Goal: Information Seeking & Learning: Learn about a topic

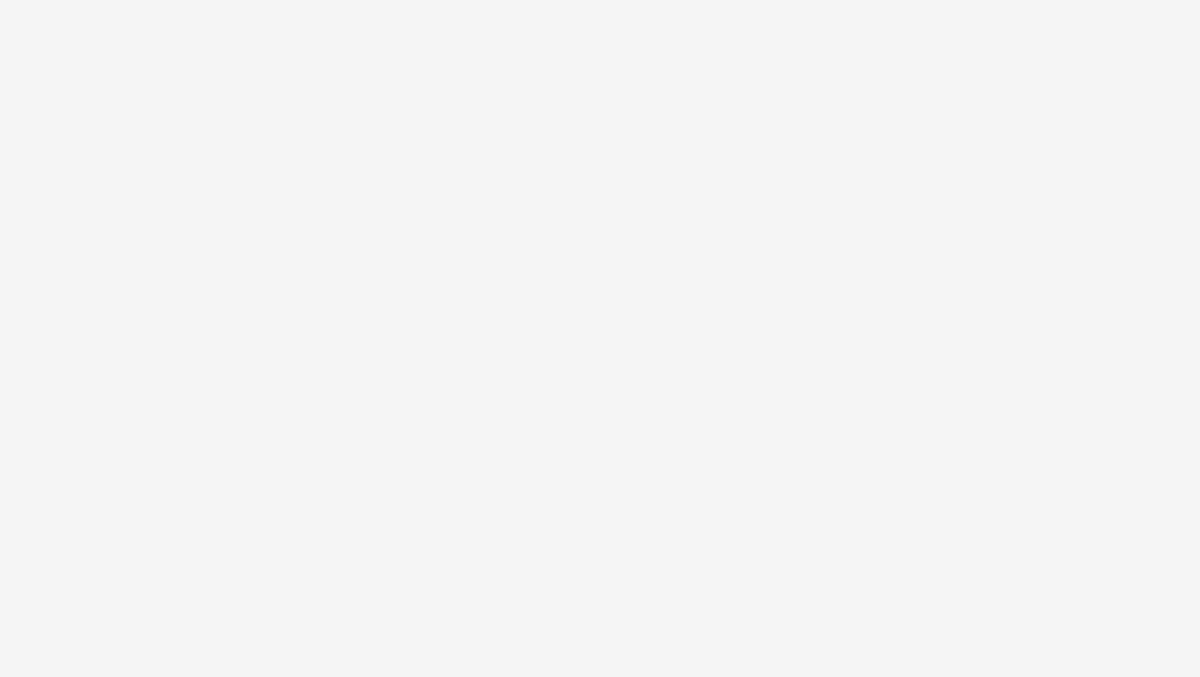
click at [430, 261] on html at bounding box center [600, 338] width 1200 height 677
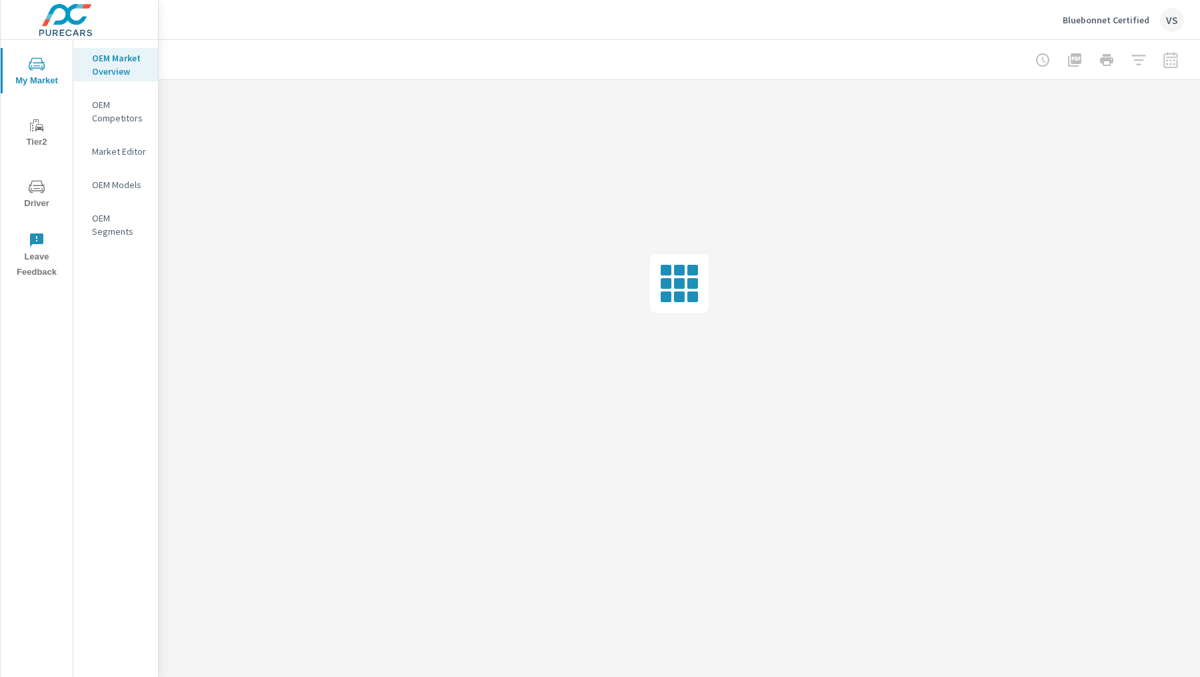
click at [1094, 23] on p "Bluebonnet Certified" at bounding box center [1106, 20] width 87 height 12
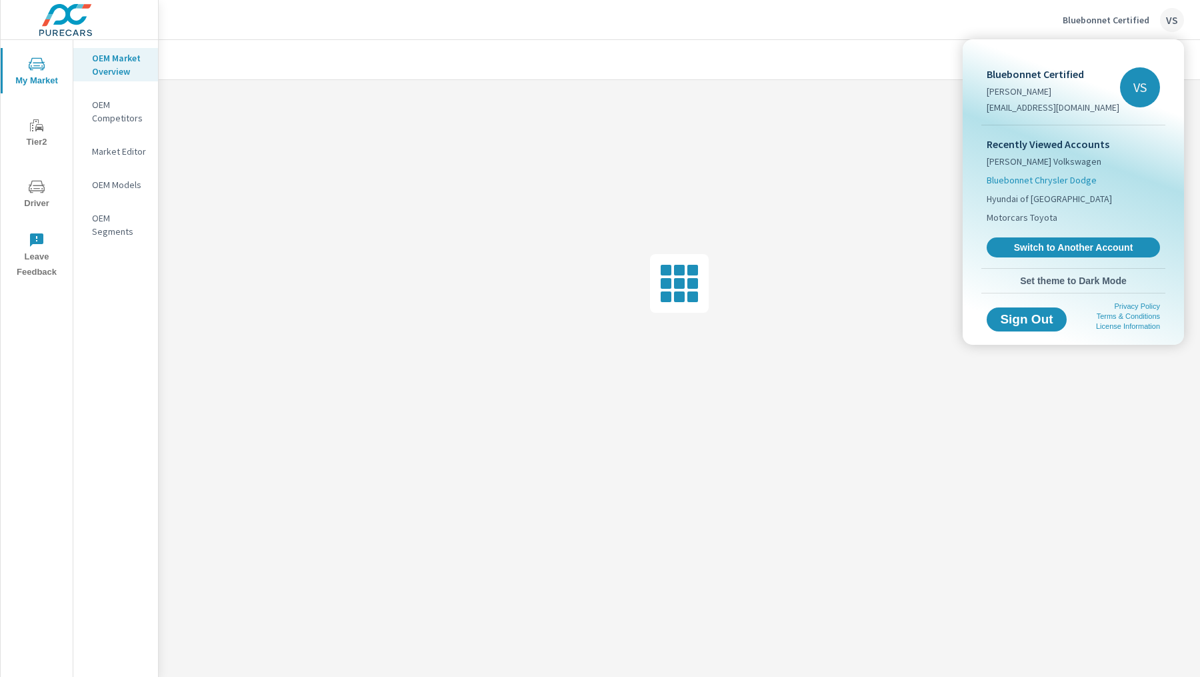
click at [1043, 182] on span "Bluebonnet Chrysler Dodge" at bounding box center [1042, 179] width 110 height 13
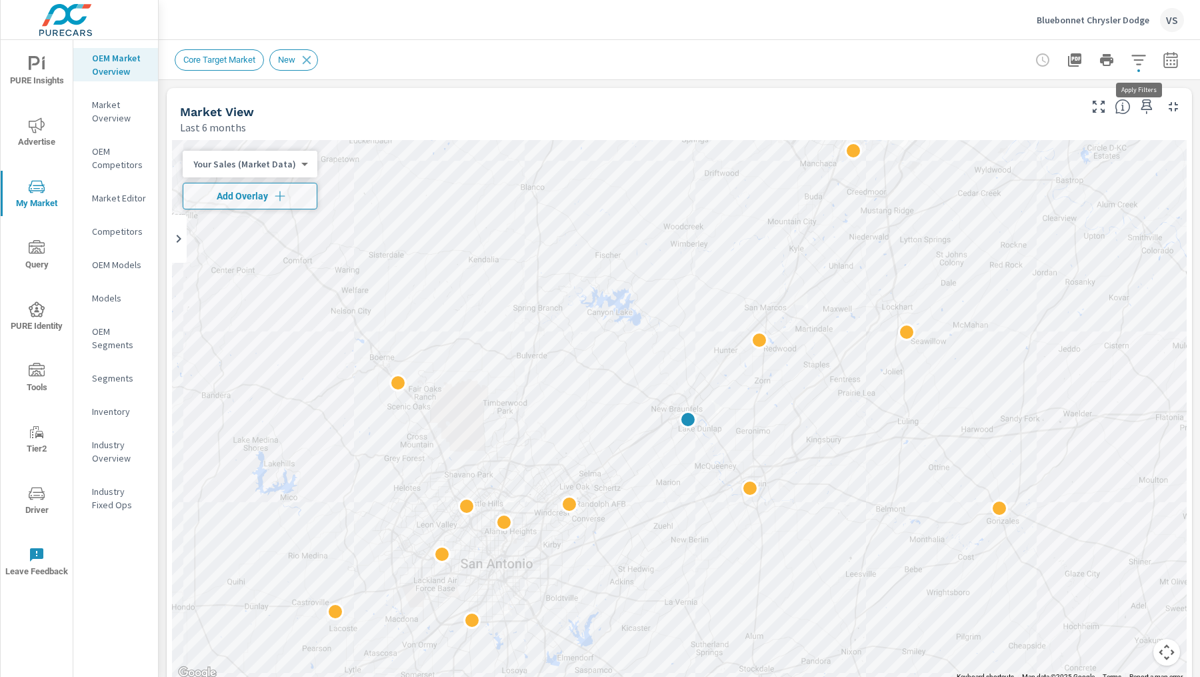
click at [1144, 52] on icon "button" at bounding box center [1139, 60] width 16 height 16
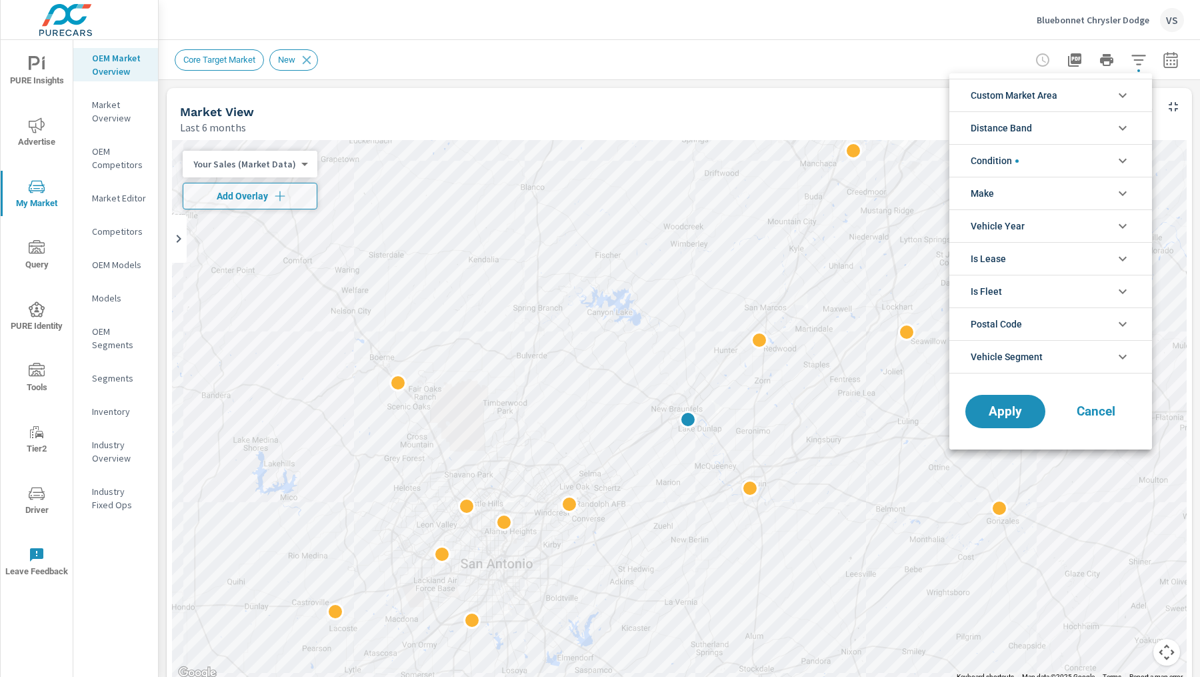
click at [1062, 95] on li "Custom Market Area" at bounding box center [1050, 95] width 203 height 33
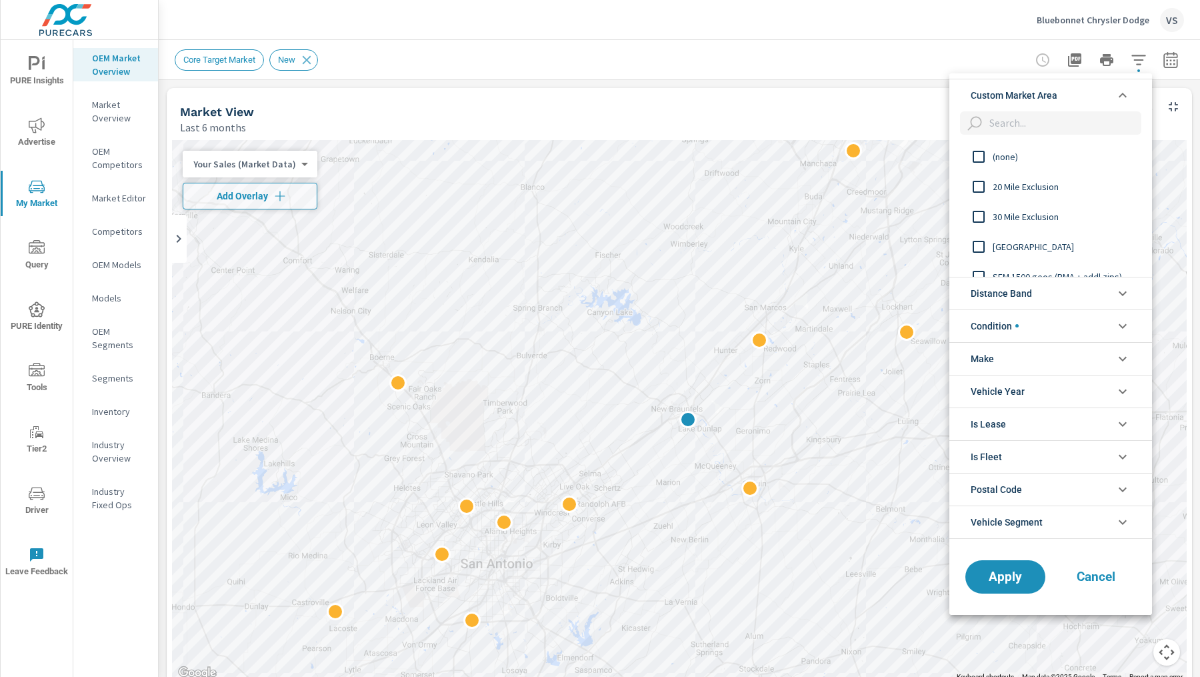
click at [1025, 126] on input "filter options" at bounding box center [1062, 122] width 157 height 23
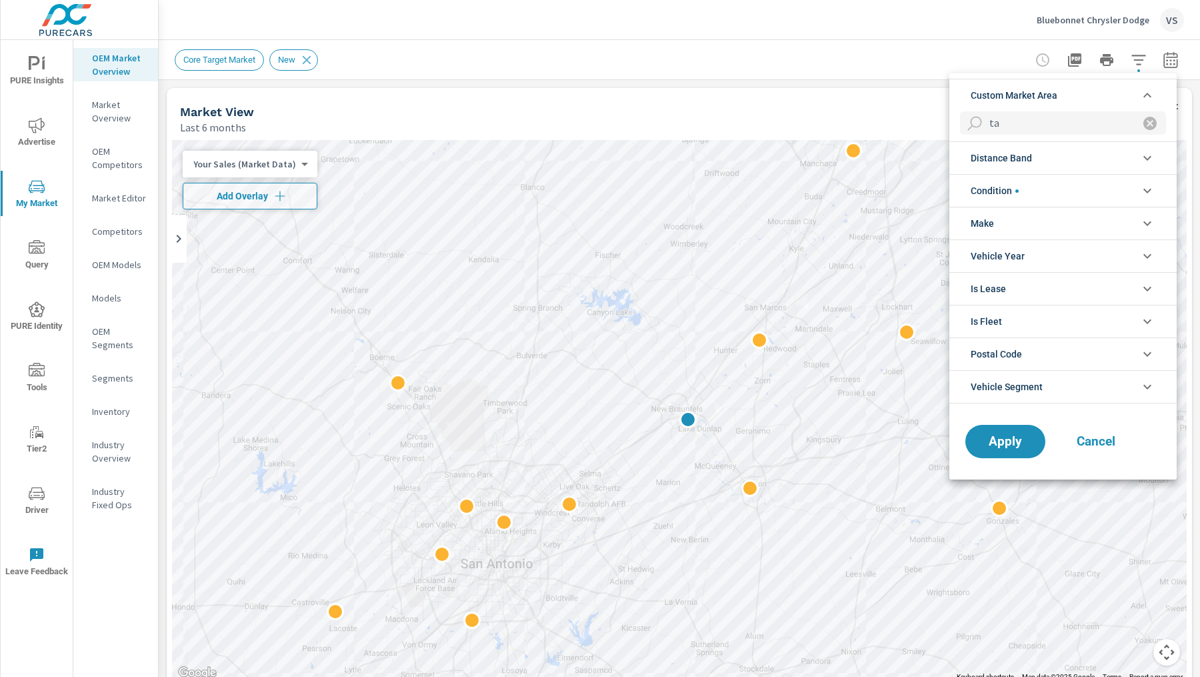
type input "t"
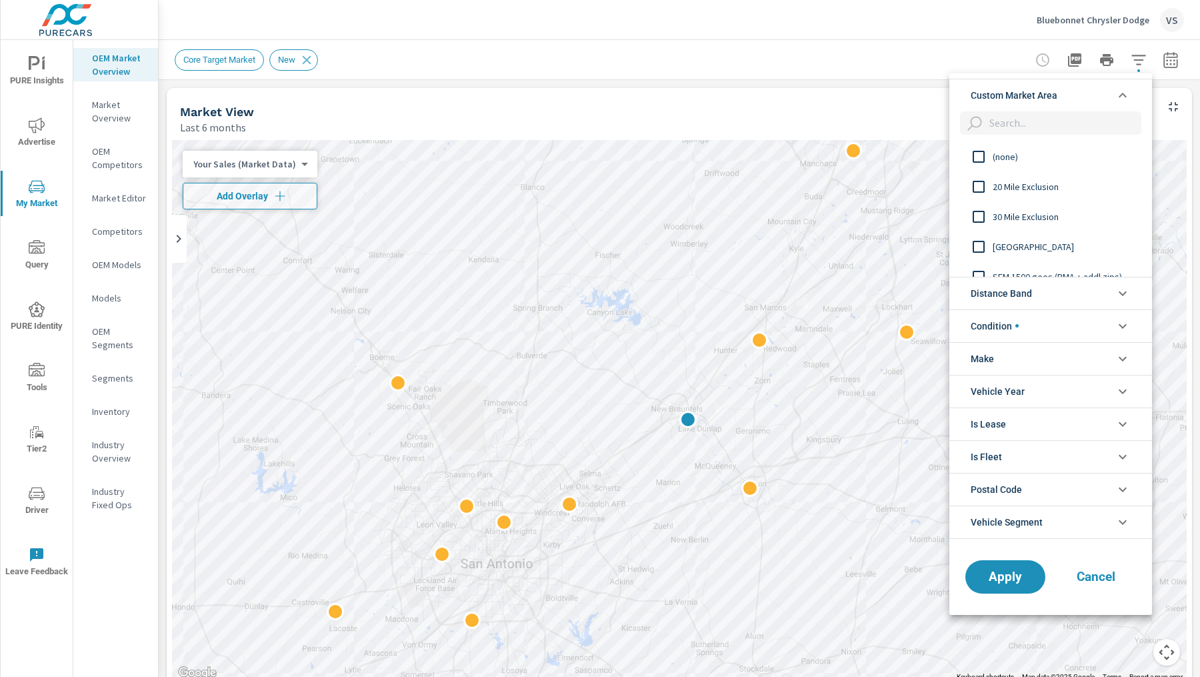
click at [1117, 96] on icon "filter options" at bounding box center [1123, 95] width 16 height 16
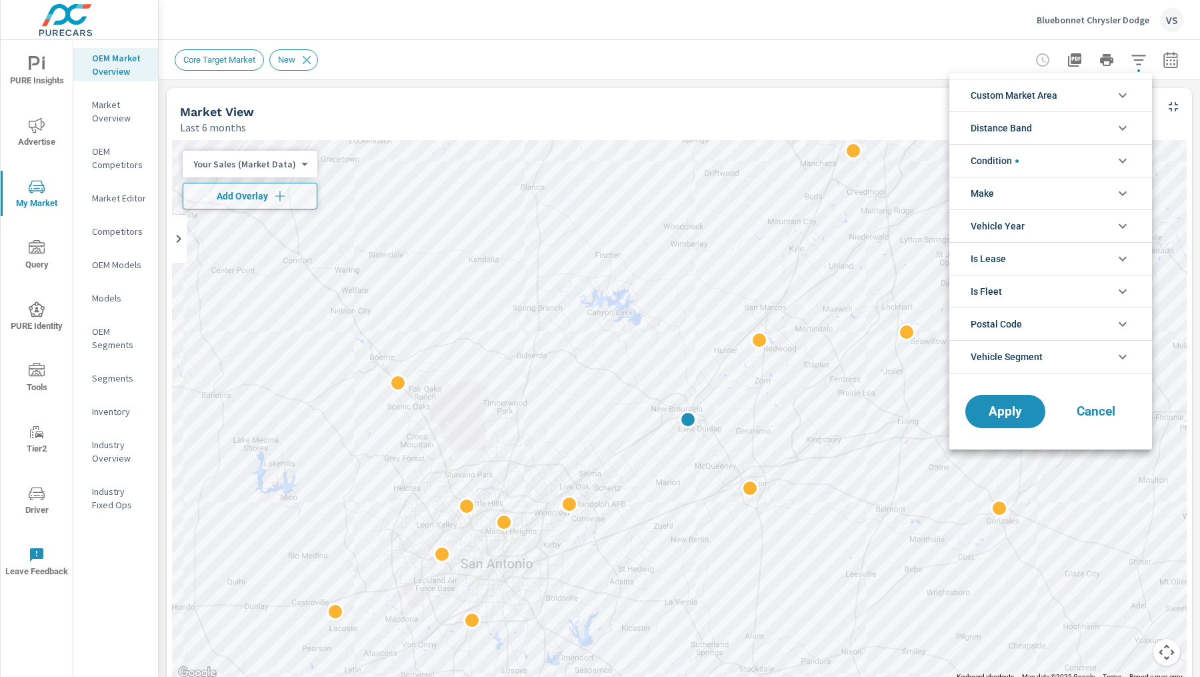
click at [107, 119] on div at bounding box center [600, 338] width 1200 height 677
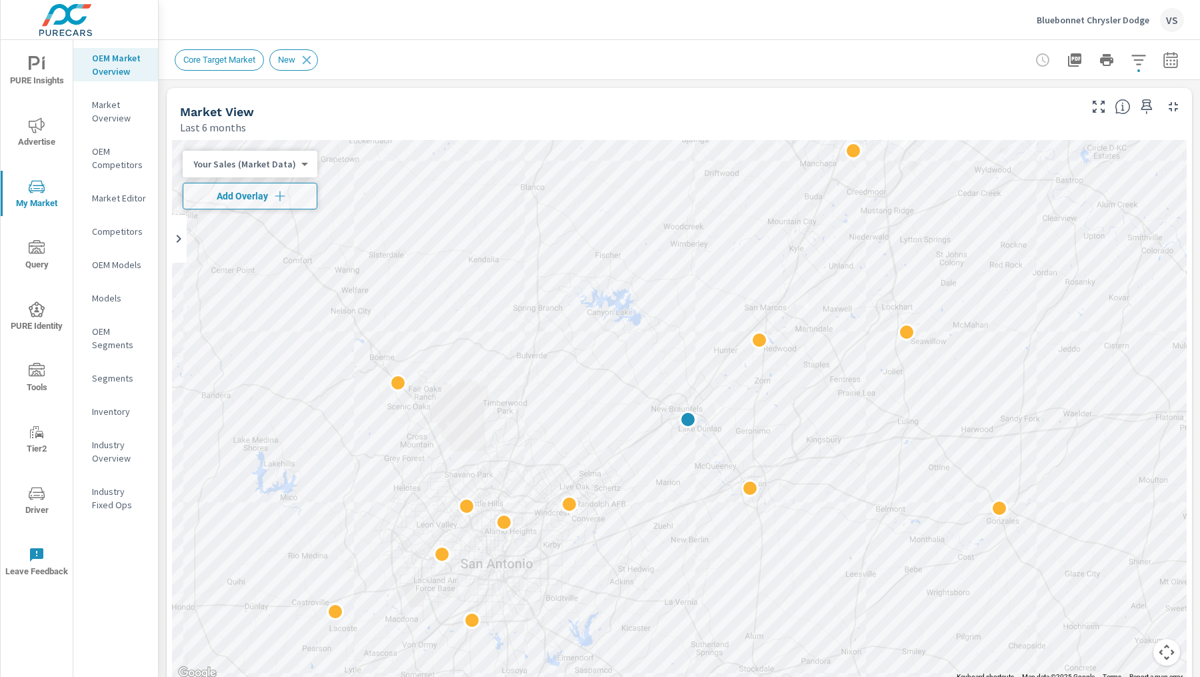
click at [107, 119] on p "Market Overview" at bounding box center [119, 111] width 55 height 27
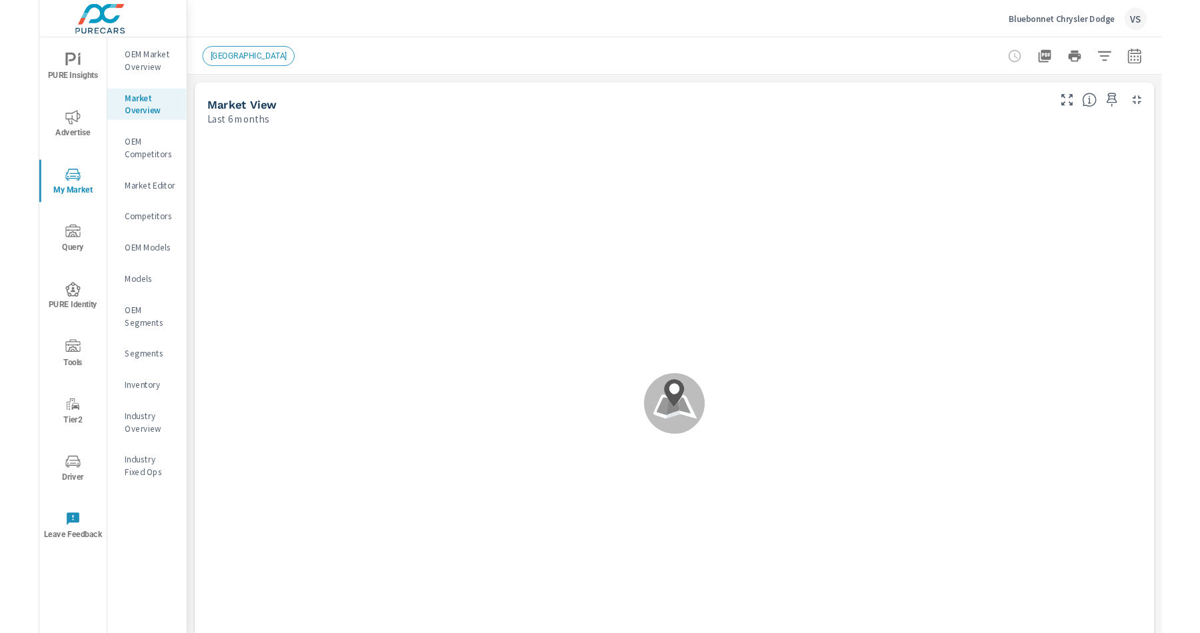
scroll to position [100, 0]
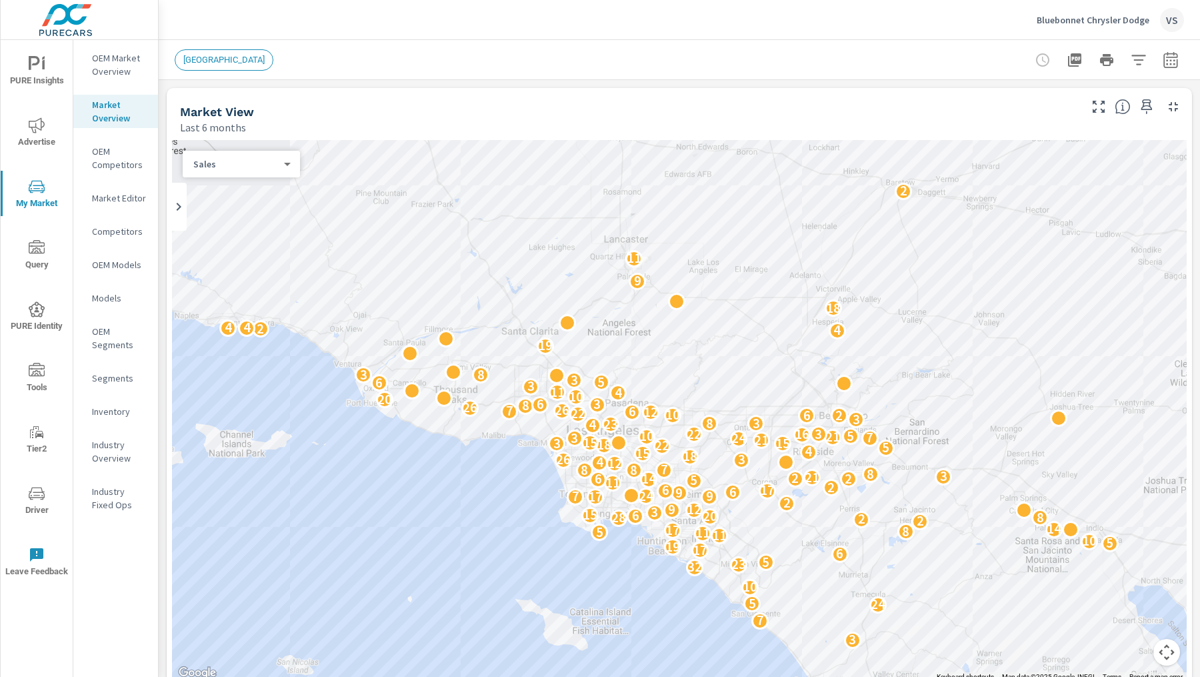
click at [1138, 56] on icon "button" at bounding box center [1139, 60] width 16 height 16
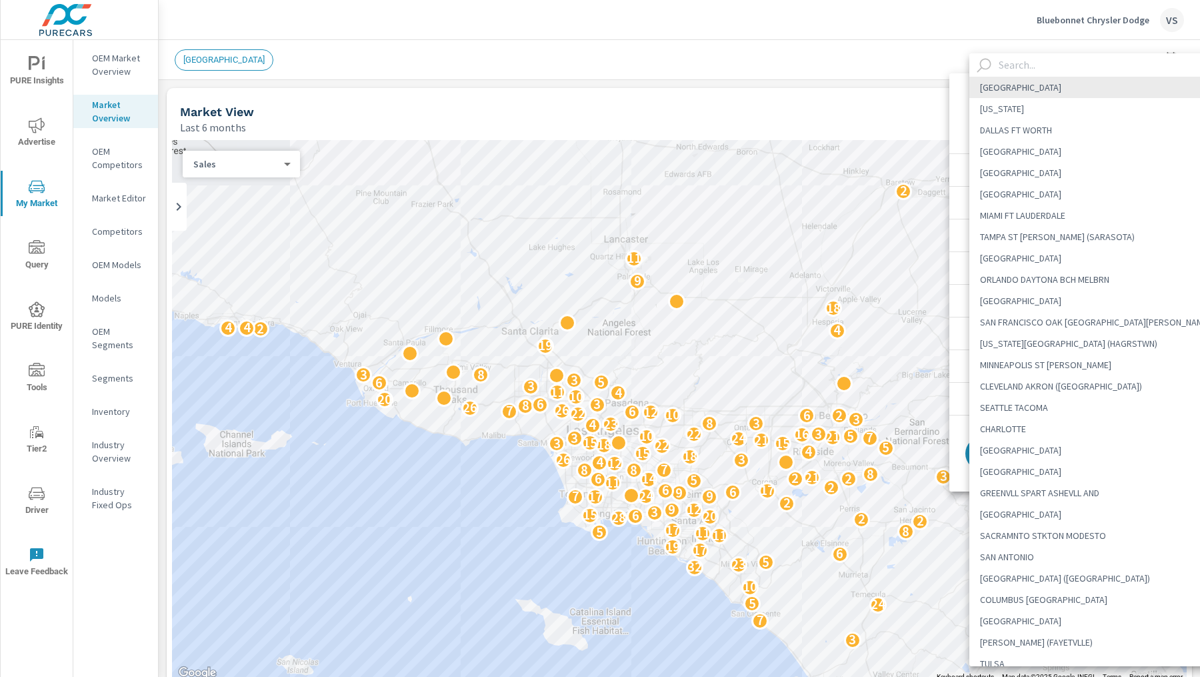
click at [1069, 108] on body "PURE Insights Advertise My Market Query PURE Identity Tools Tier2 Driver Leave …" at bounding box center [600, 338] width 1200 height 677
click at [1049, 67] on input "text" at bounding box center [1107, 64] width 228 height 23
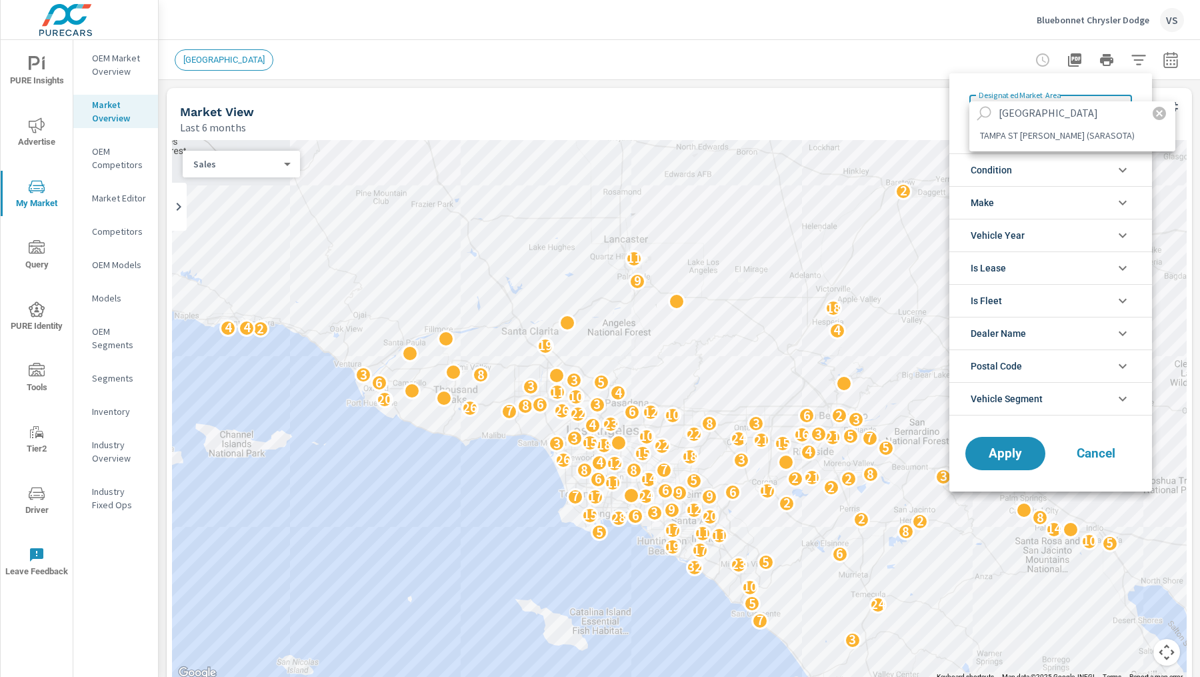
type input "[GEOGRAPHIC_DATA]"
click at [1017, 136] on li "TAMPA ST [PERSON_NAME] (SARASOTA)" at bounding box center [1072, 135] width 206 height 21
type Area "TAMPA ST [PERSON_NAME] (SARASOTA)"
click at [1096, 210] on li "Make" at bounding box center [1050, 202] width 203 height 33
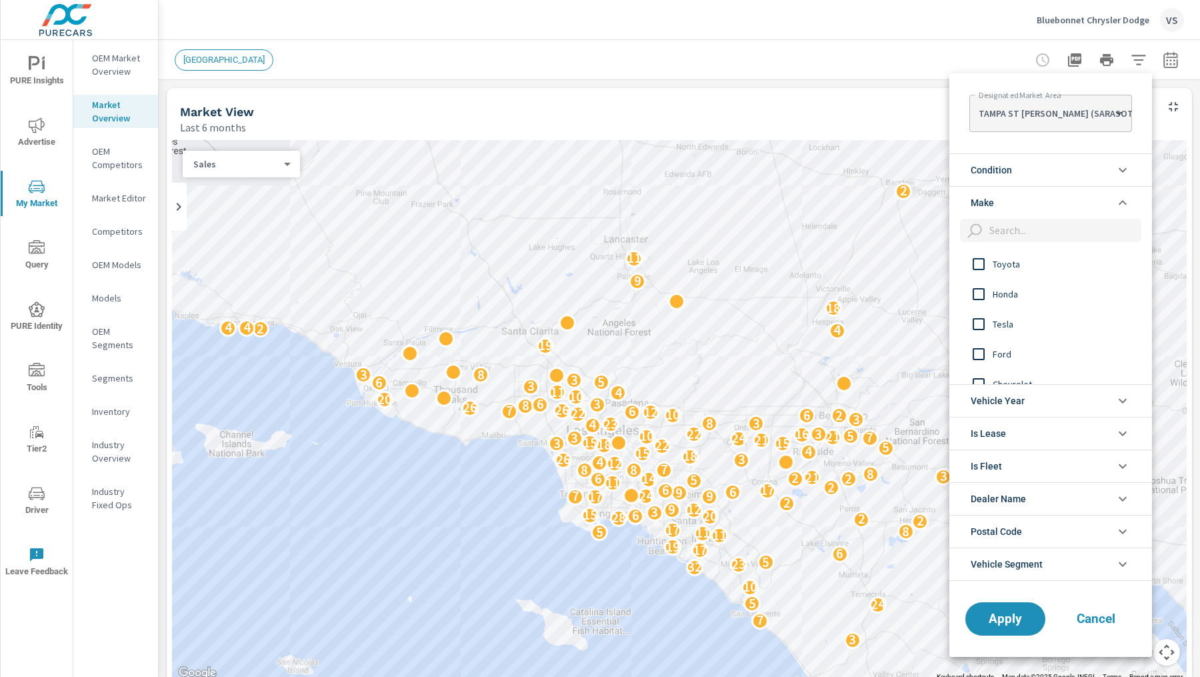
click at [1033, 236] on input "filter options" at bounding box center [1062, 230] width 157 height 23
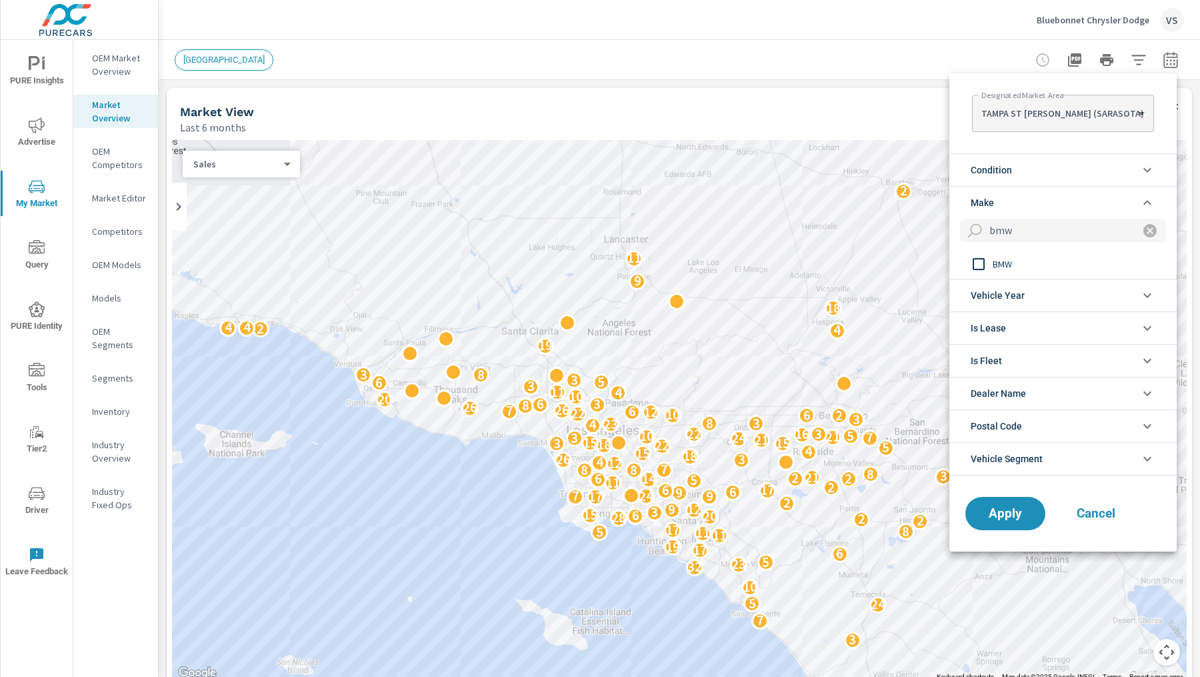
click at [987, 265] on input "filter options" at bounding box center [979, 264] width 28 height 28
click at [1036, 235] on input "bmw" at bounding box center [1056, 230] width 145 height 23
type input "land rover"
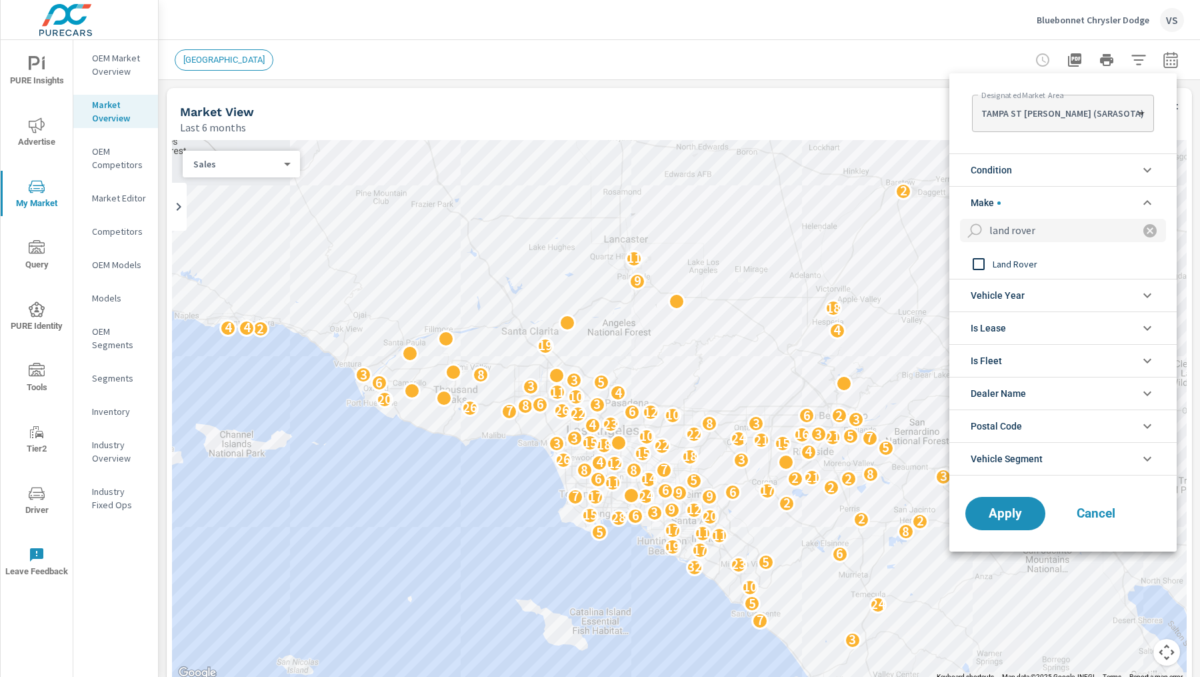
click at [1007, 263] on span "Land Rover" at bounding box center [1066, 264] width 146 height 16
click at [1142, 229] on icon "filter options" at bounding box center [1150, 231] width 16 height 16
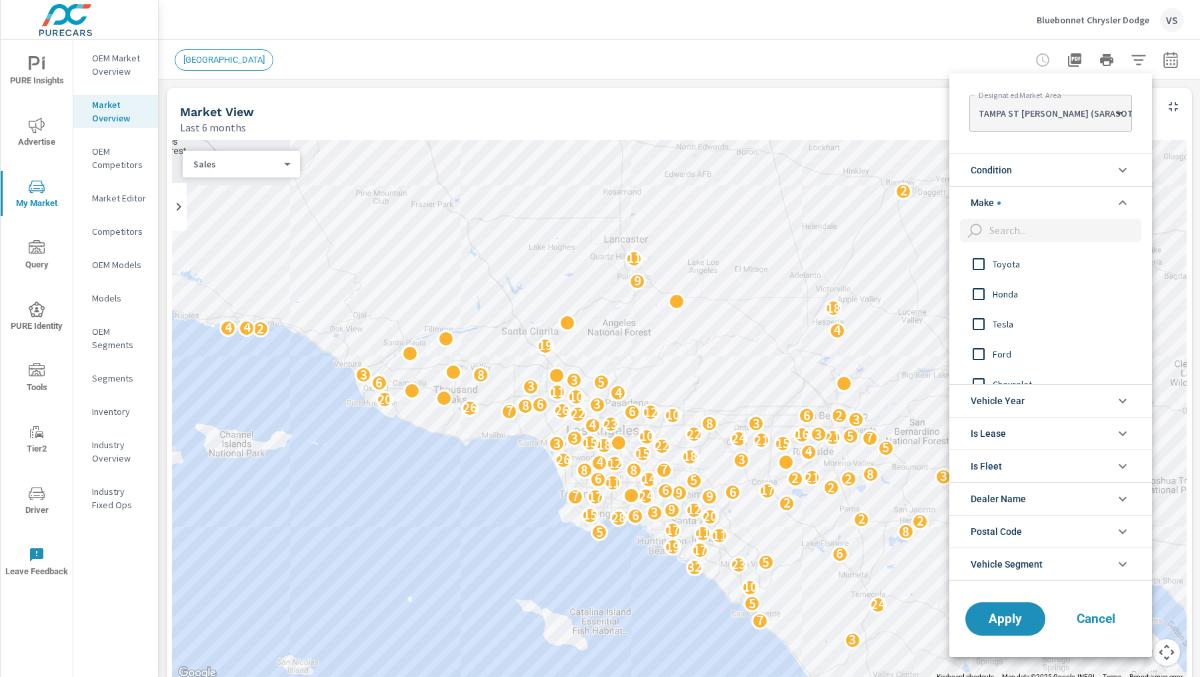
click at [1125, 229] on input "filter options" at bounding box center [1062, 230] width 157 height 23
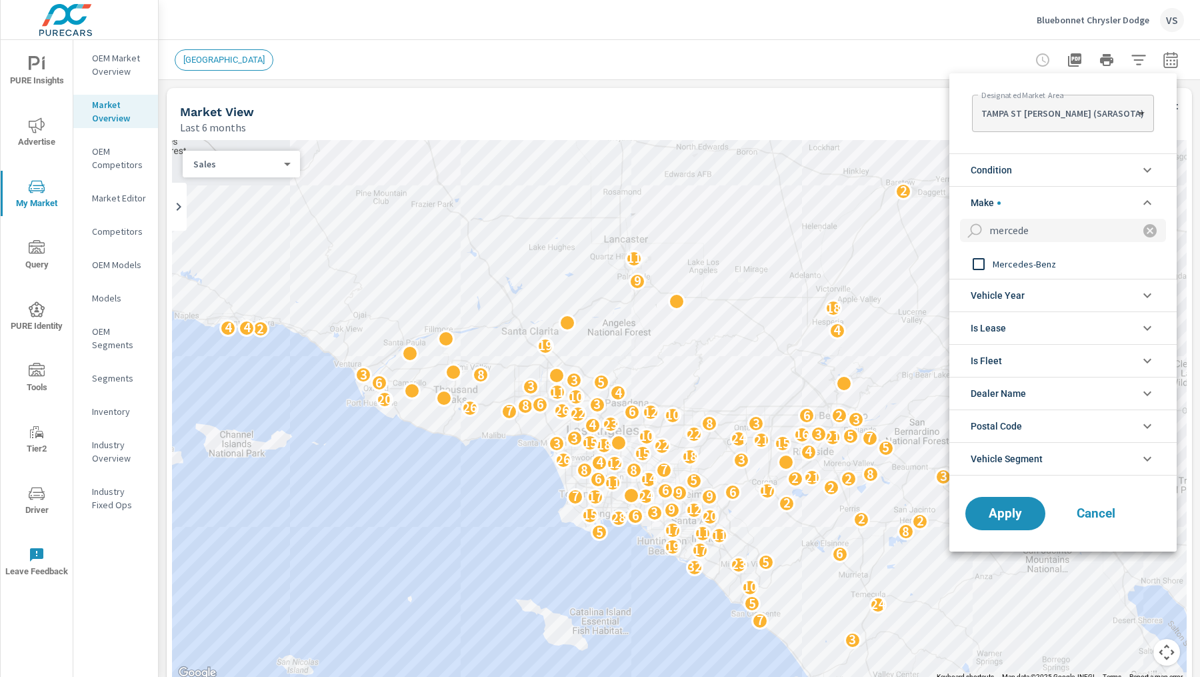
click at [1091, 265] on span "Mercedes-Benz" at bounding box center [1066, 264] width 146 height 16
click at [1057, 231] on input "mercede" at bounding box center [1056, 230] width 145 height 23
type input "lexus"
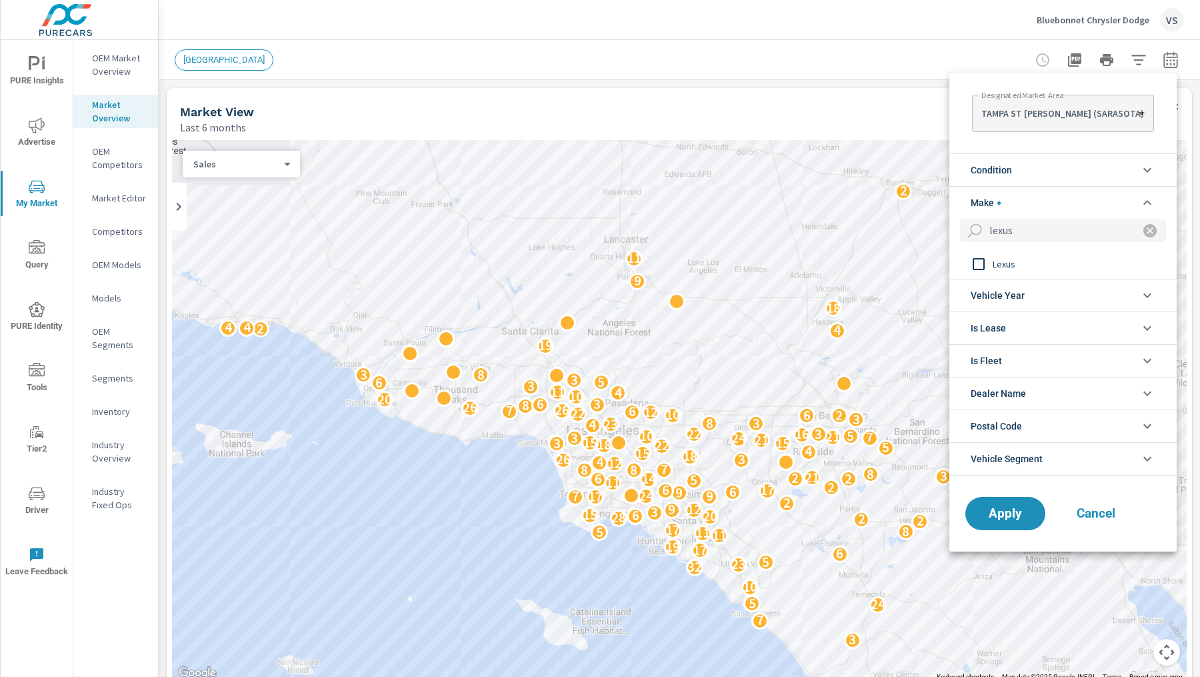
click at [1016, 265] on span "Lexus" at bounding box center [1066, 264] width 146 height 16
click at [1044, 199] on li "Make" at bounding box center [1062, 202] width 227 height 33
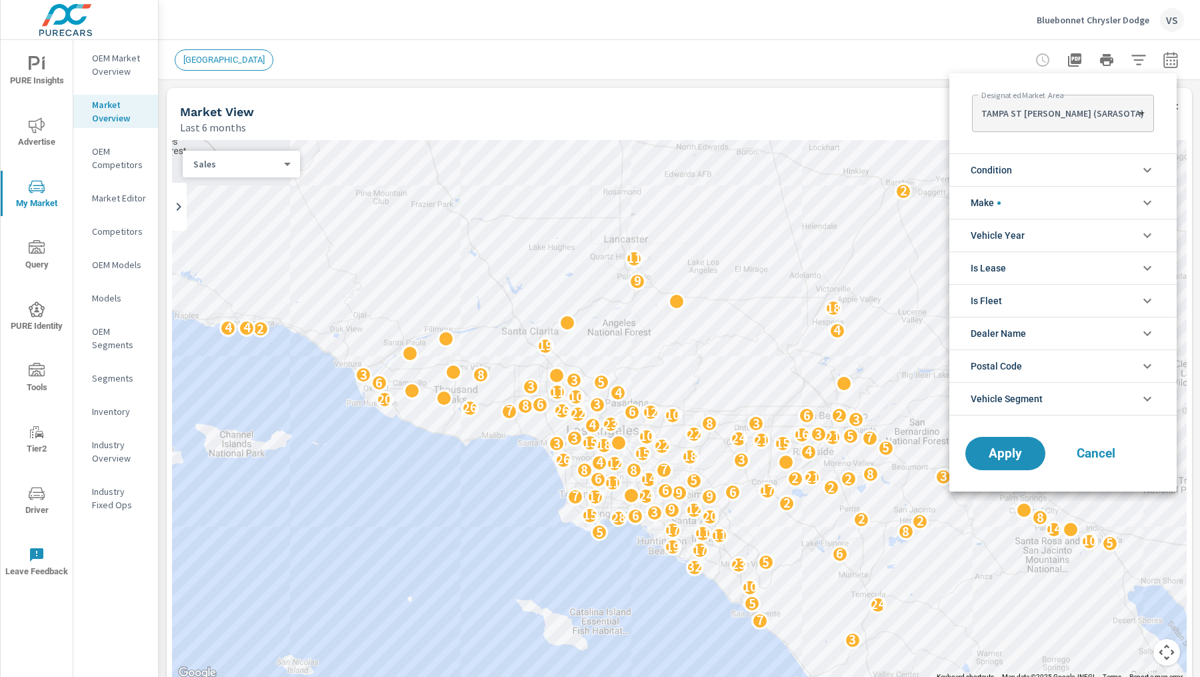
click at [1037, 167] on li "Condition" at bounding box center [1062, 169] width 227 height 33
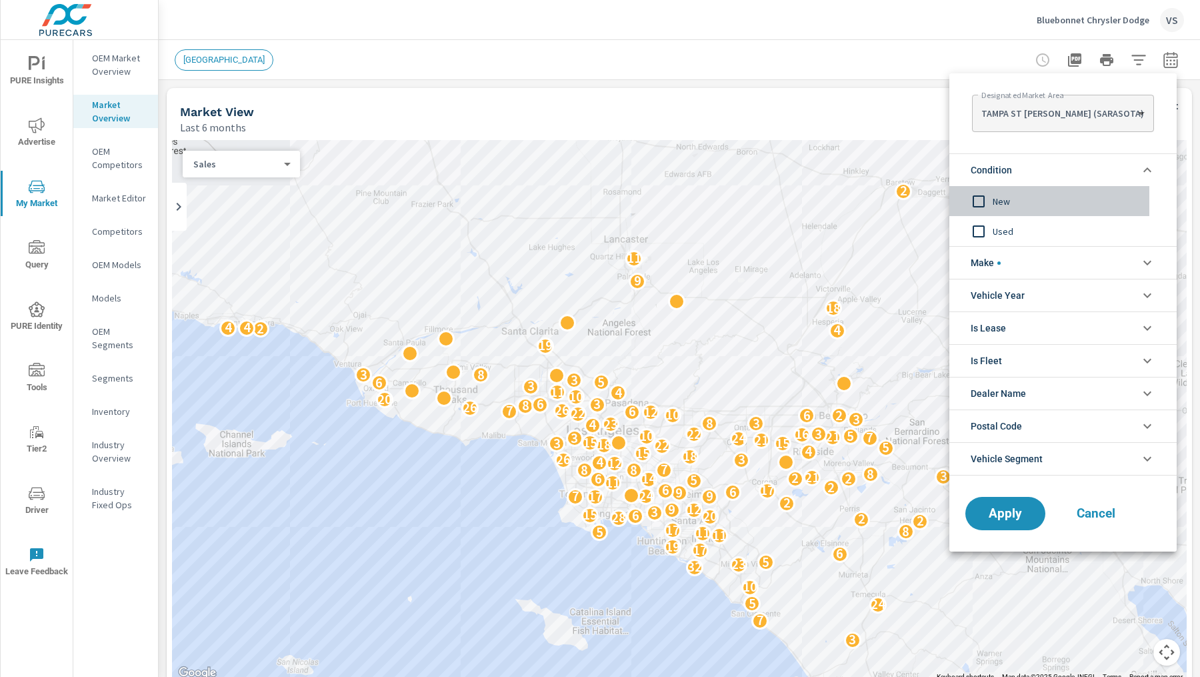
click at [977, 200] on input "filter options" at bounding box center [979, 201] width 28 height 28
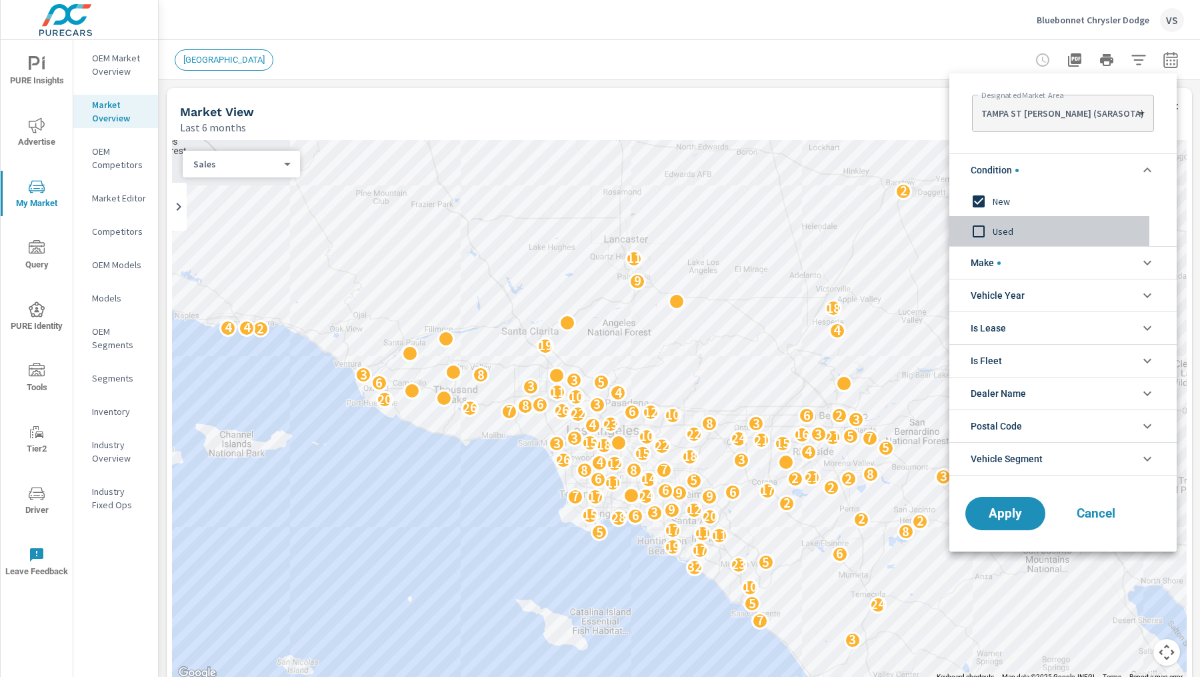
click at [977, 226] on input "filter options" at bounding box center [979, 231] width 28 height 28
click at [1002, 513] on span "Apply" at bounding box center [1005, 513] width 55 height 13
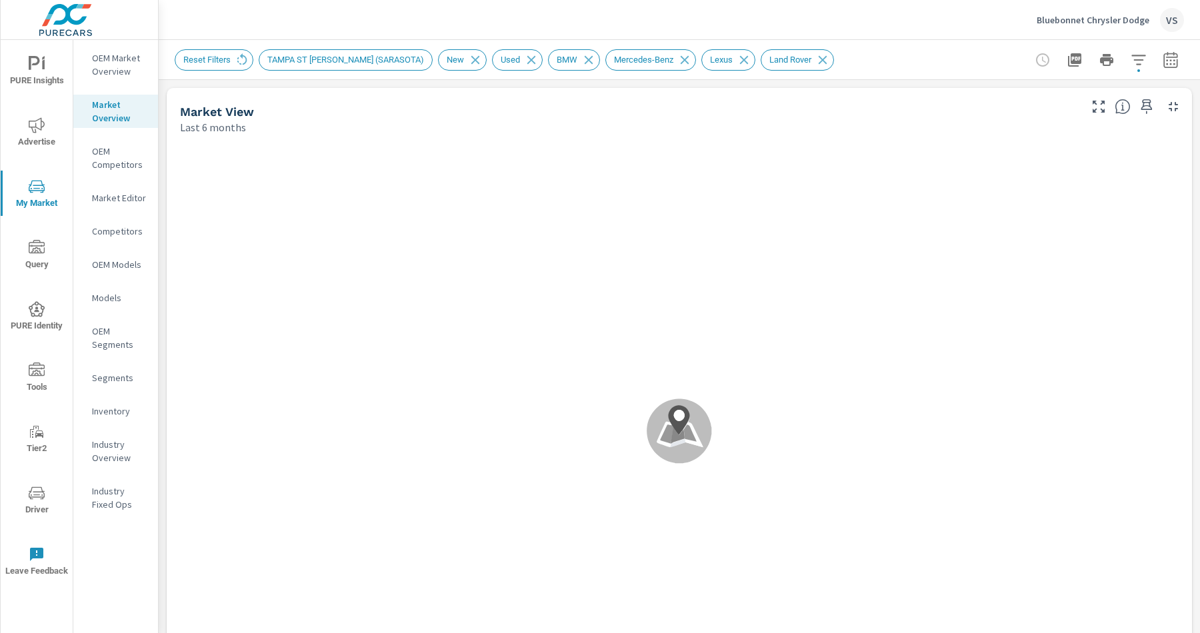
scroll to position [100, 0]
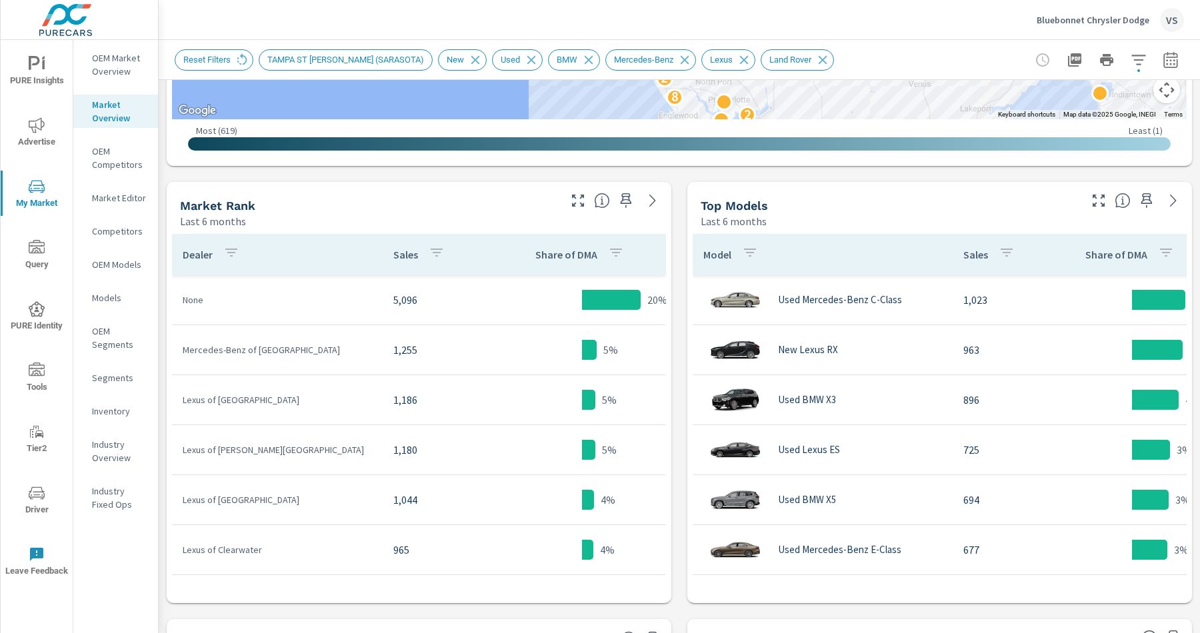
scroll to position [575, 0]
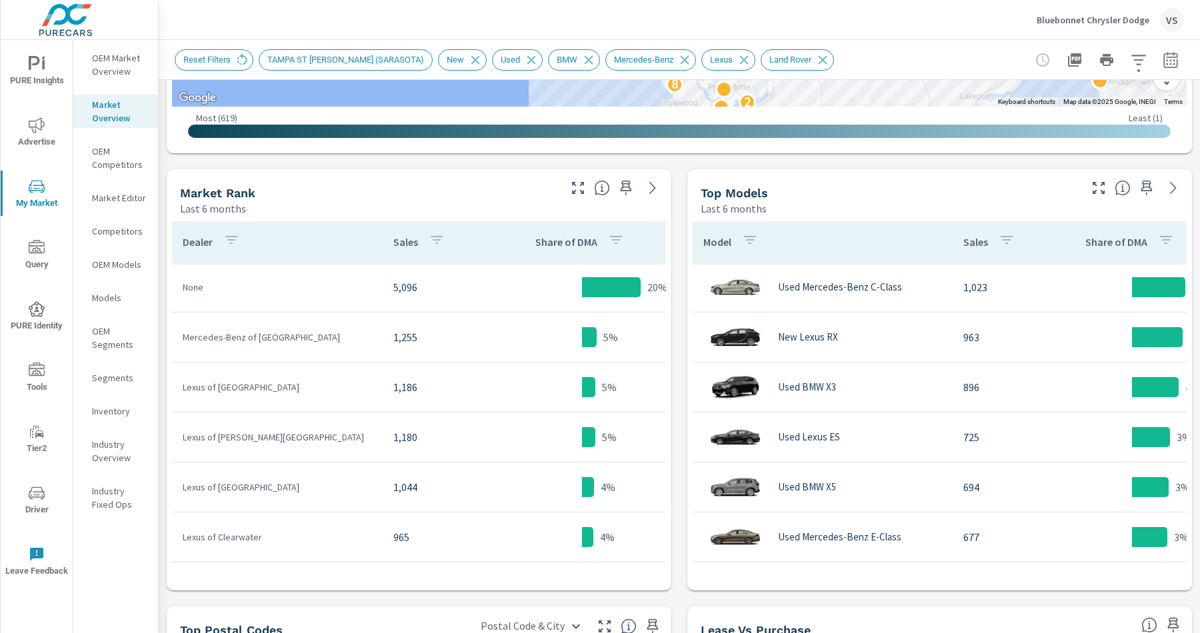
click at [1173, 57] on icon "button" at bounding box center [1171, 60] width 16 height 16
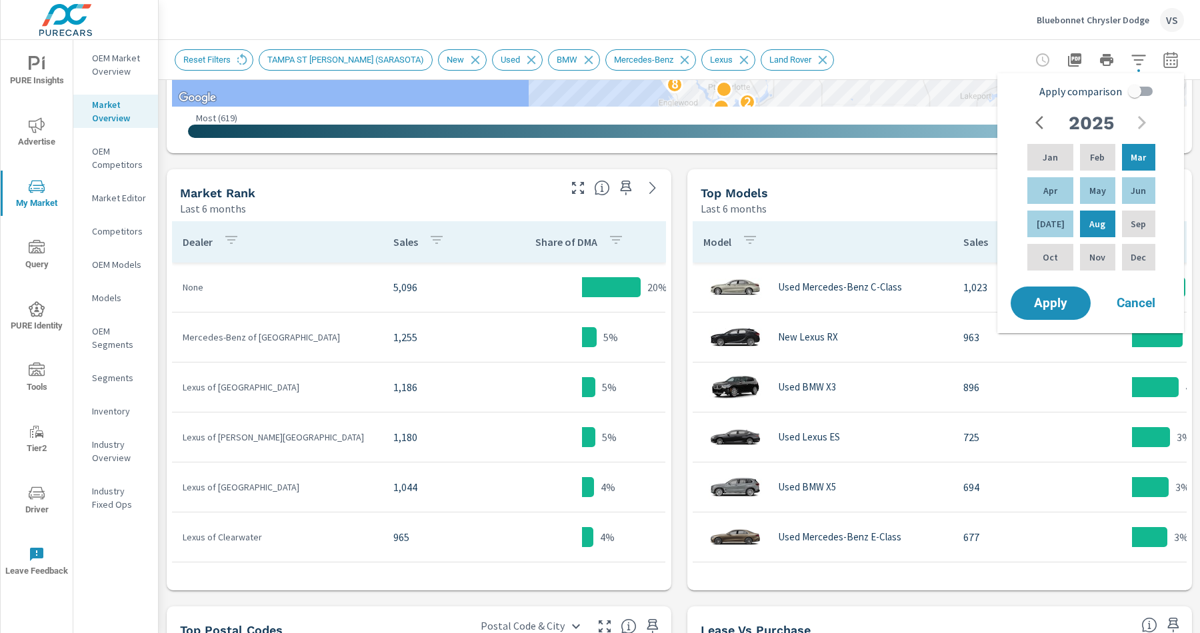
click at [1134, 89] on input "Apply comparison" at bounding box center [1135, 91] width 76 height 25
checkbox input "true"
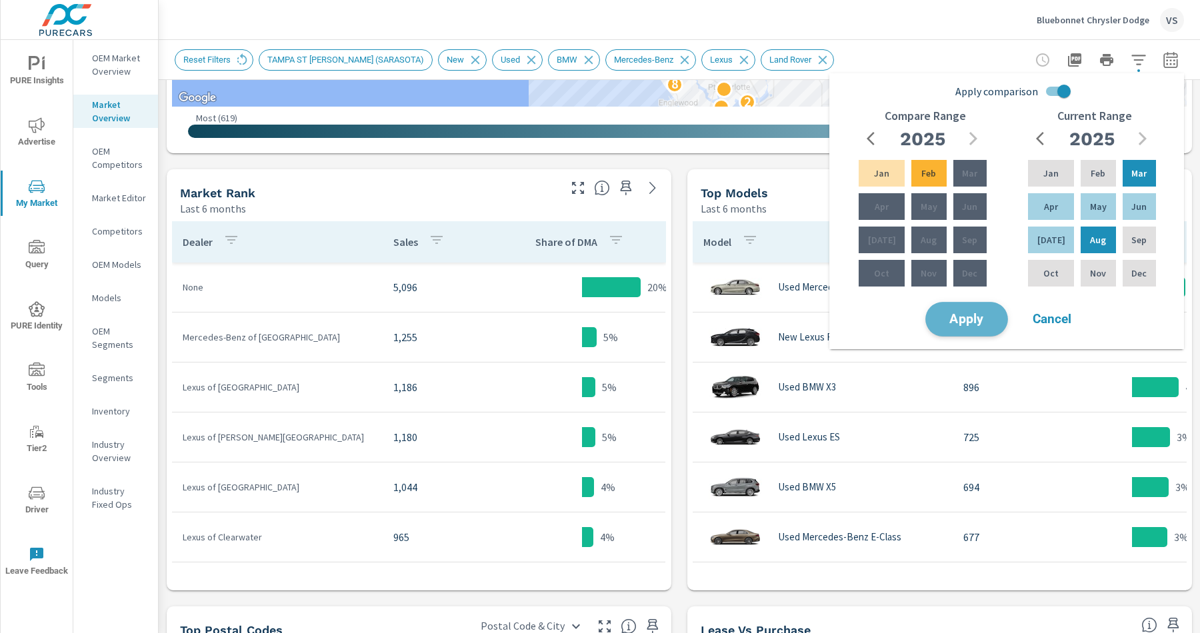
click at [979, 321] on span "Apply" at bounding box center [966, 319] width 55 height 13
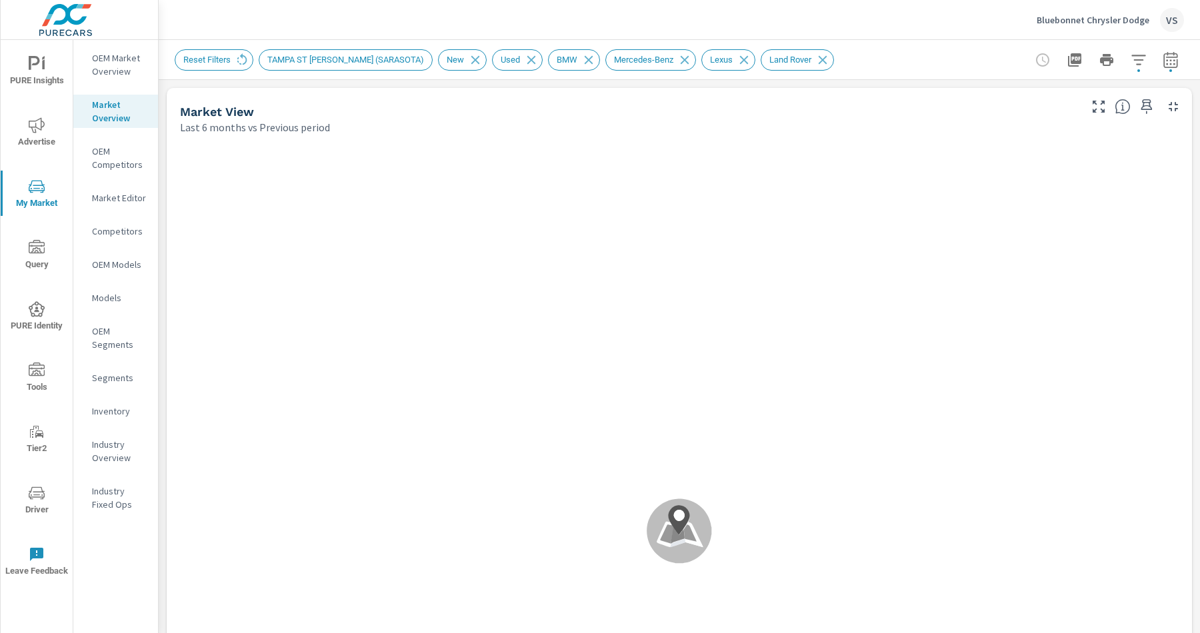
scroll to position [100, 0]
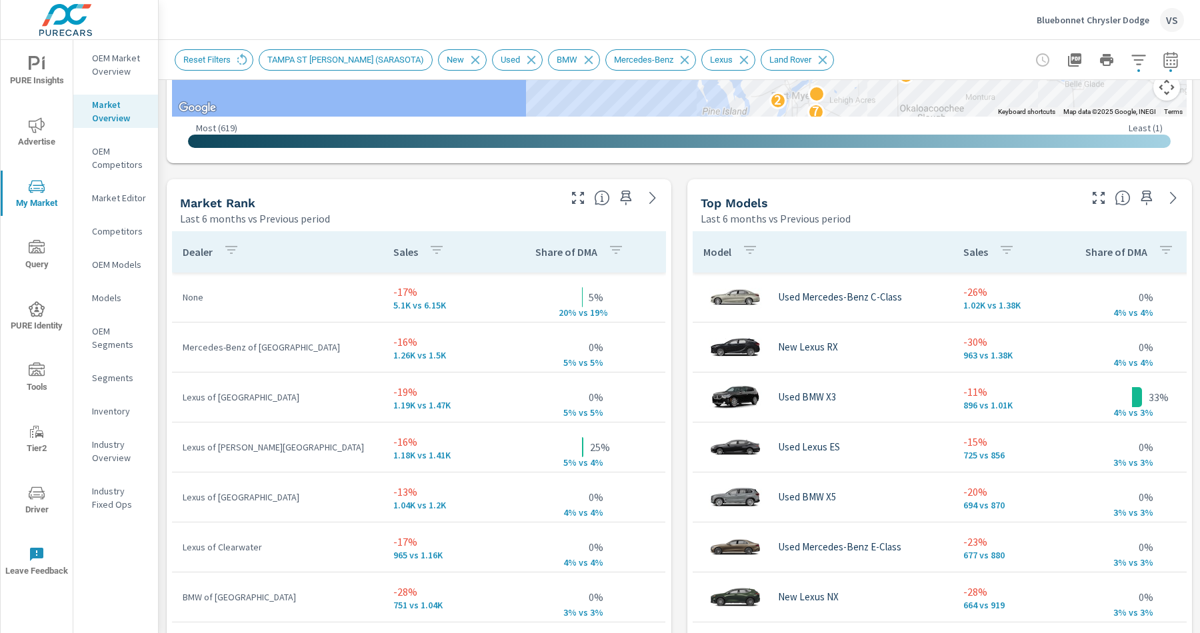
scroll to position [823, 0]
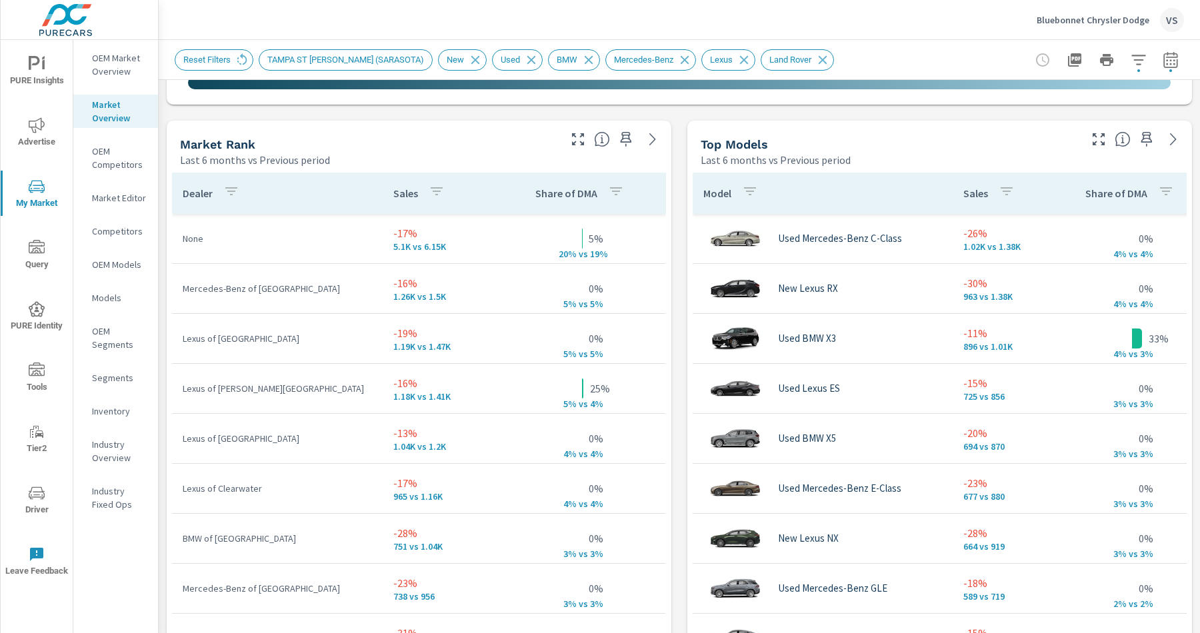
click at [1097, 137] on icon "button" at bounding box center [1099, 139] width 16 height 16
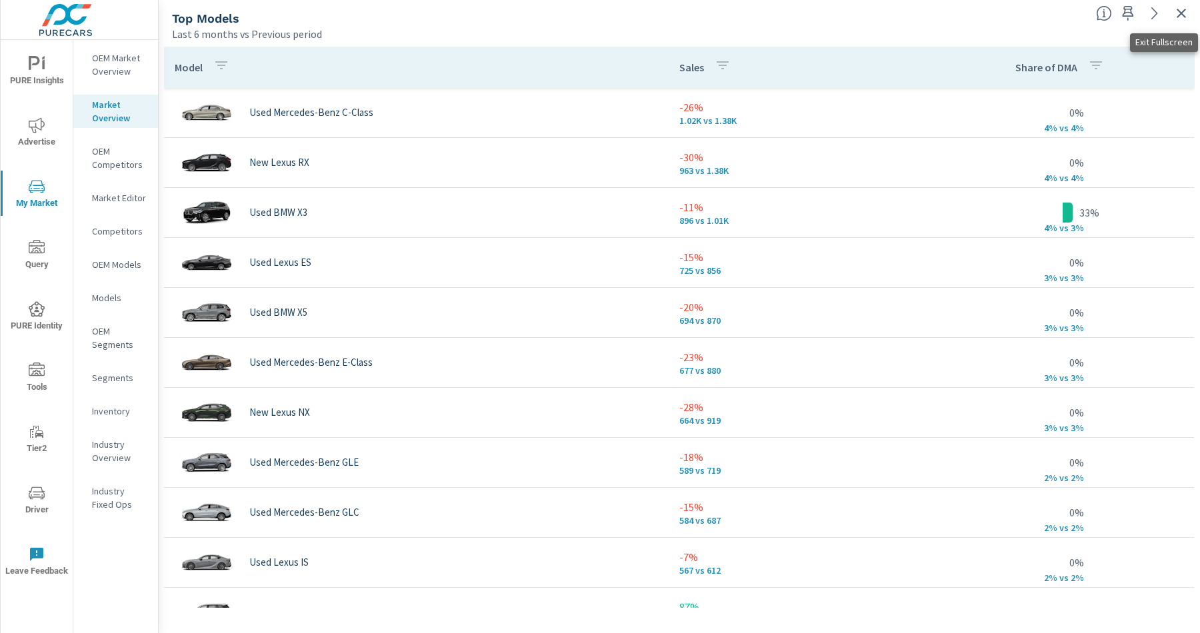
click at [1184, 21] on button "button" at bounding box center [1181, 13] width 21 height 21
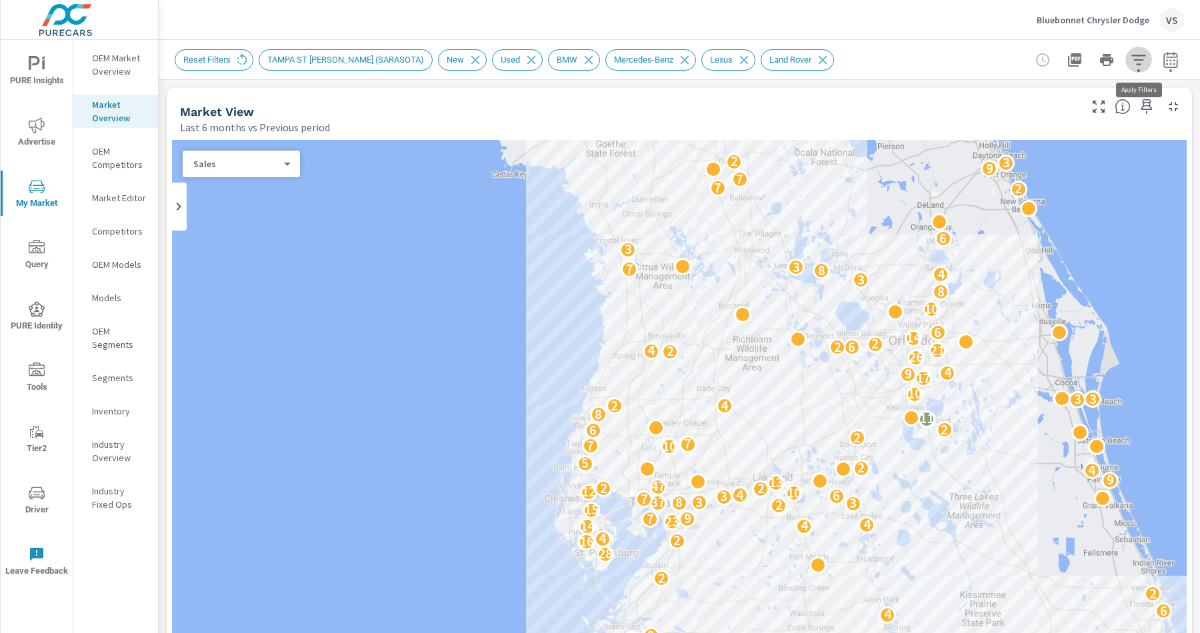
click at [1141, 63] on icon "button" at bounding box center [1139, 60] width 16 height 16
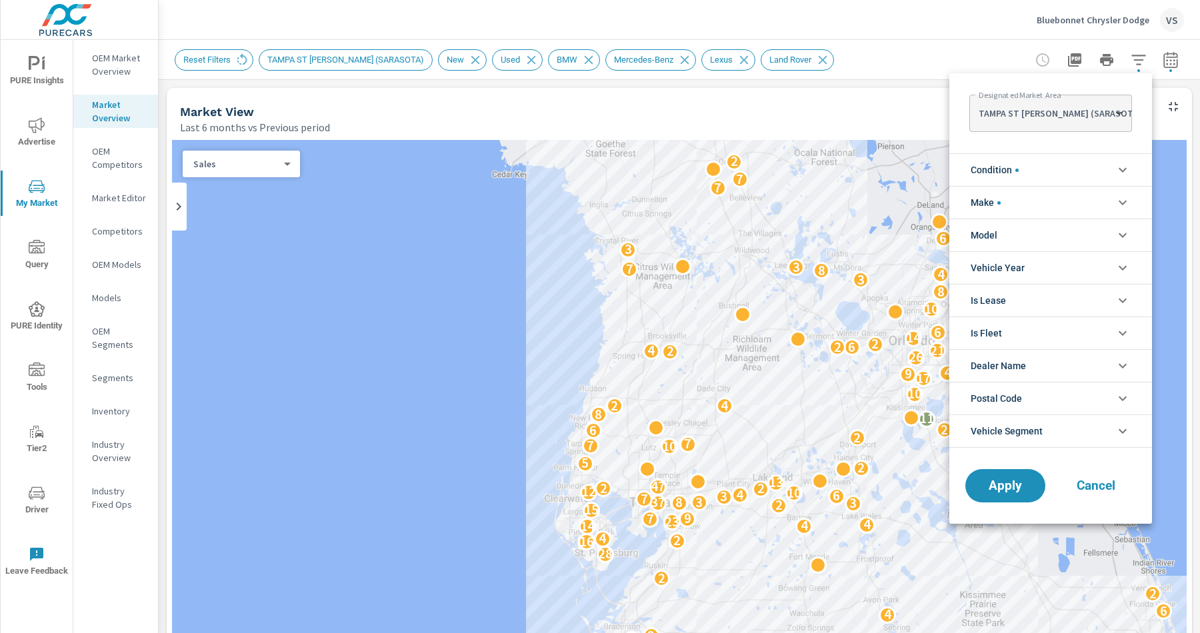
scroll to position [30, 0]
click at [1015, 203] on li "Make" at bounding box center [1050, 202] width 203 height 33
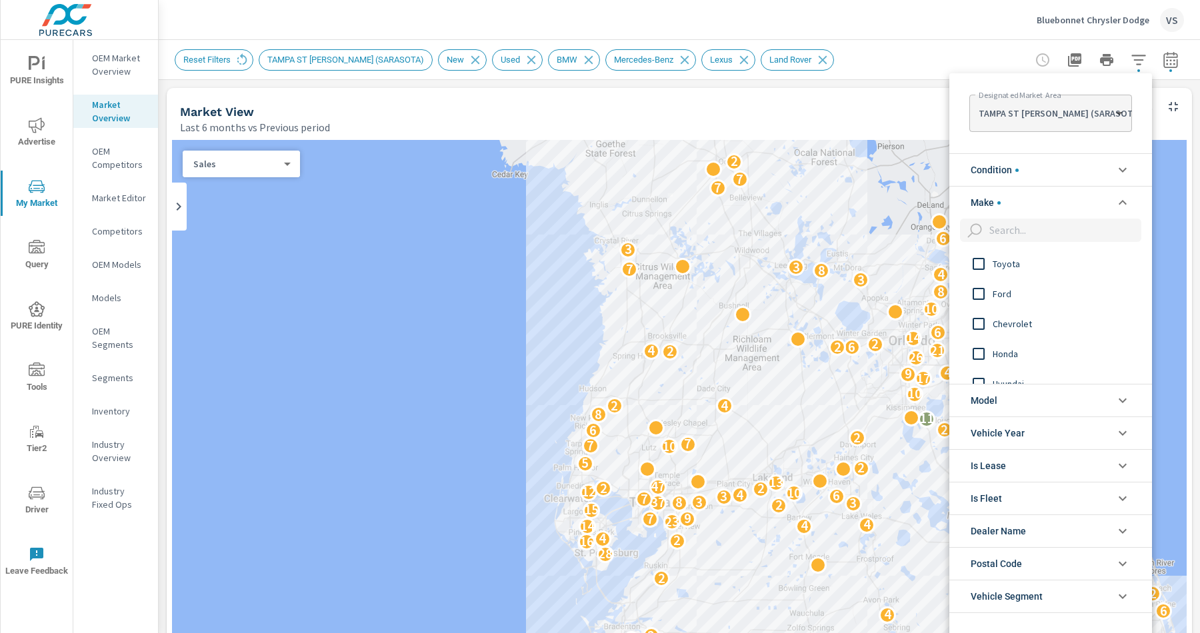
click at [993, 231] on input "filter options" at bounding box center [1062, 230] width 157 height 23
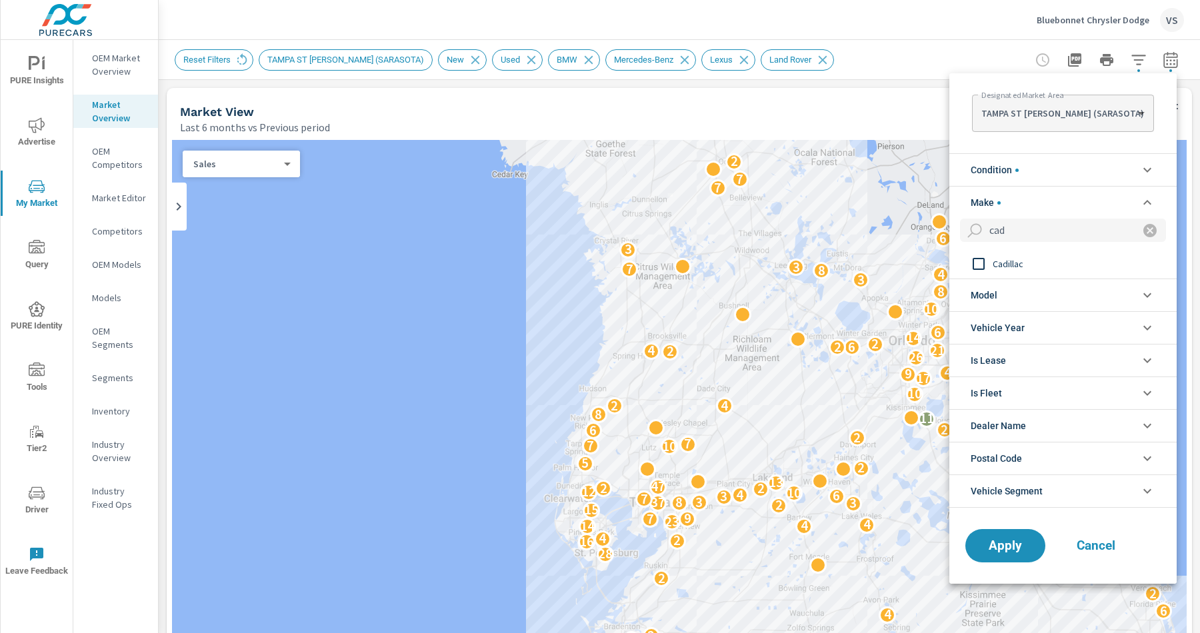
type input "cad"
click at [983, 266] on input "filter options" at bounding box center [979, 264] width 28 height 28
click at [974, 524] on div "Apply Cancel" at bounding box center [1062, 548] width 227 height 71
click at [977, 535] on button "Apply" at bounding box center [1005, 546] width 83 height 35
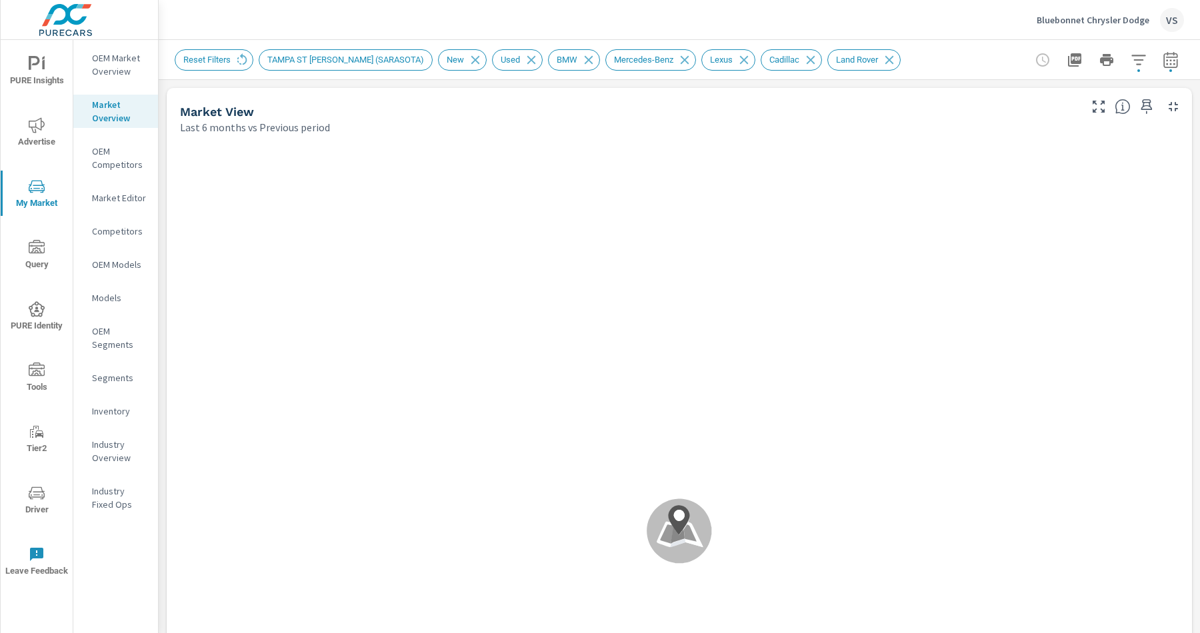
scroll to position [100, 0]
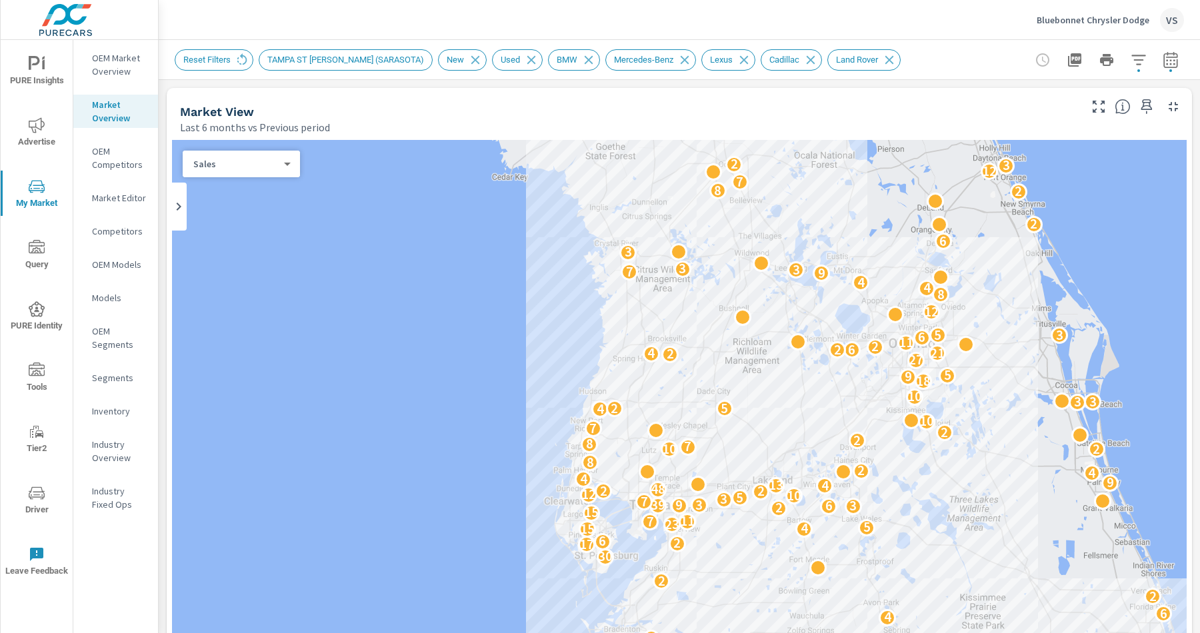
click at [1133, 63] on icon "button" at bounding box center [1139, 60] width 16 height 16
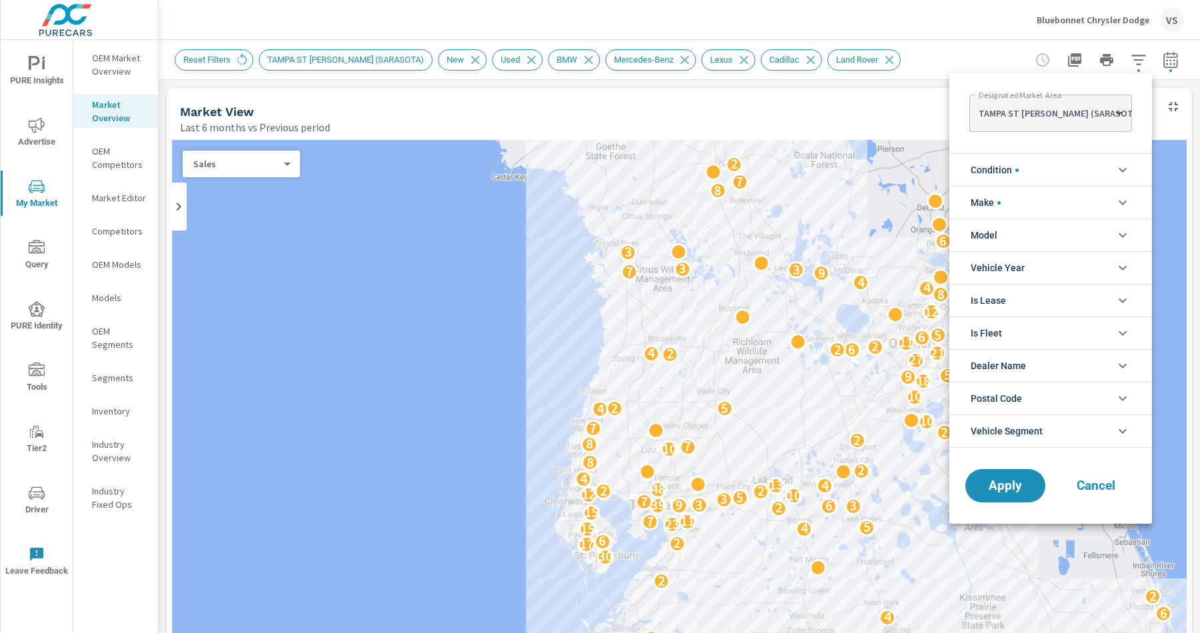
scroll to position [30, 0]
click at [1018, 211] on li "Make" at bounding box center [1050, 202] width 203 height 33
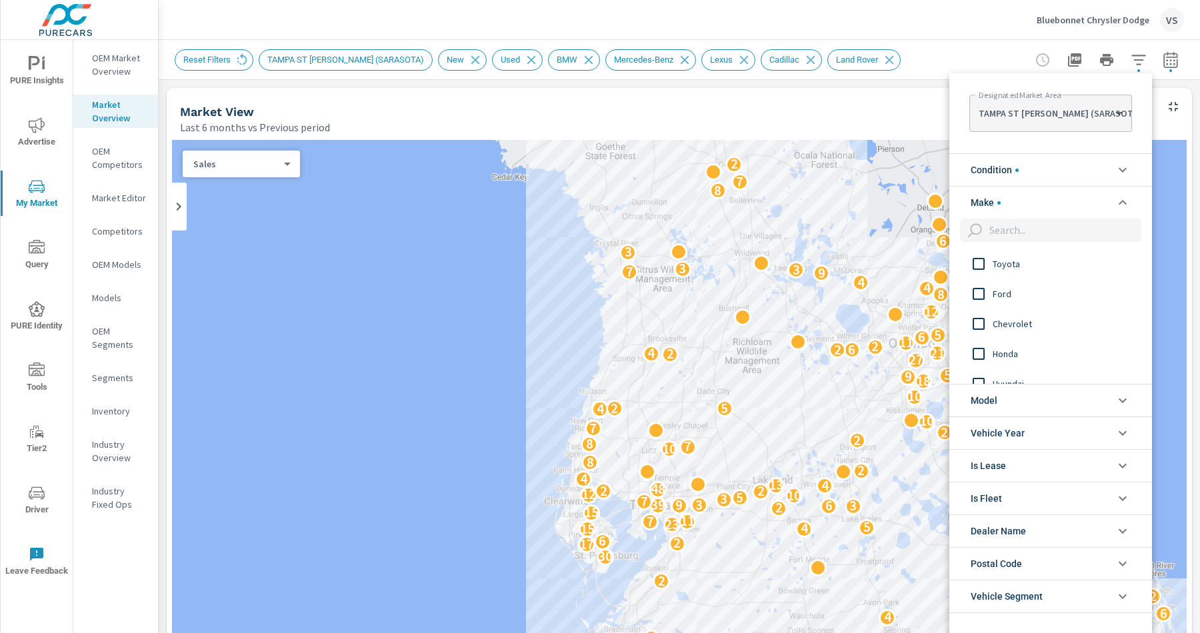
click at [1018, 211] on li "Make" at bounding box center [1050, 202] width 203 height 33
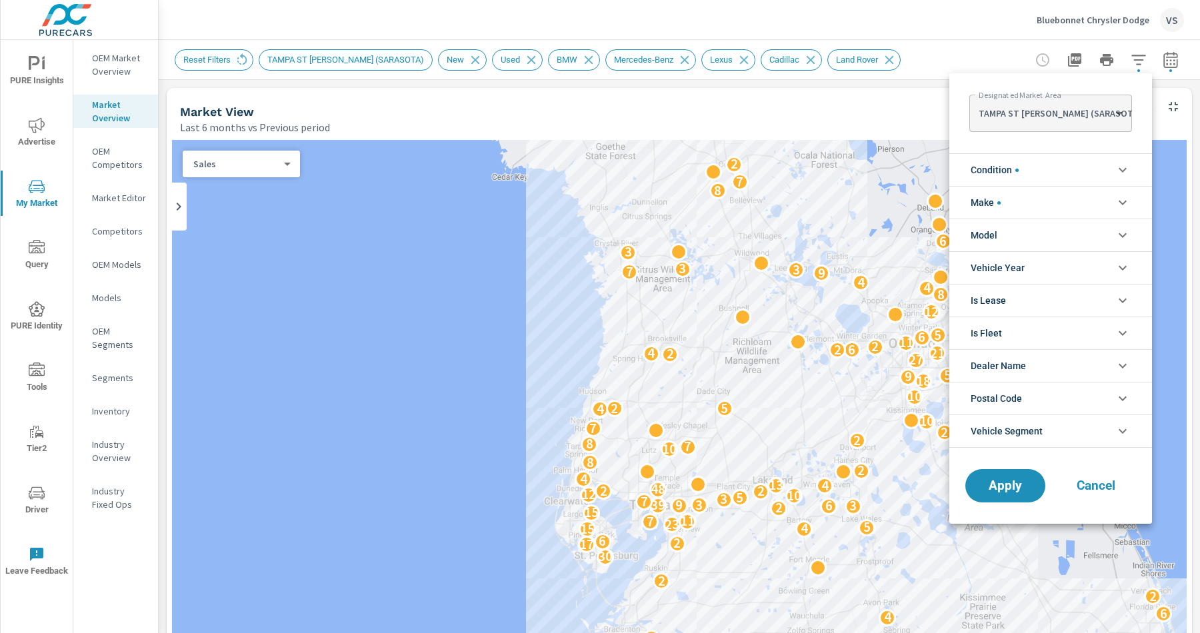
click at [1012, 246] on li "Model" at bounding box center [1050, 235] width 203 height 33
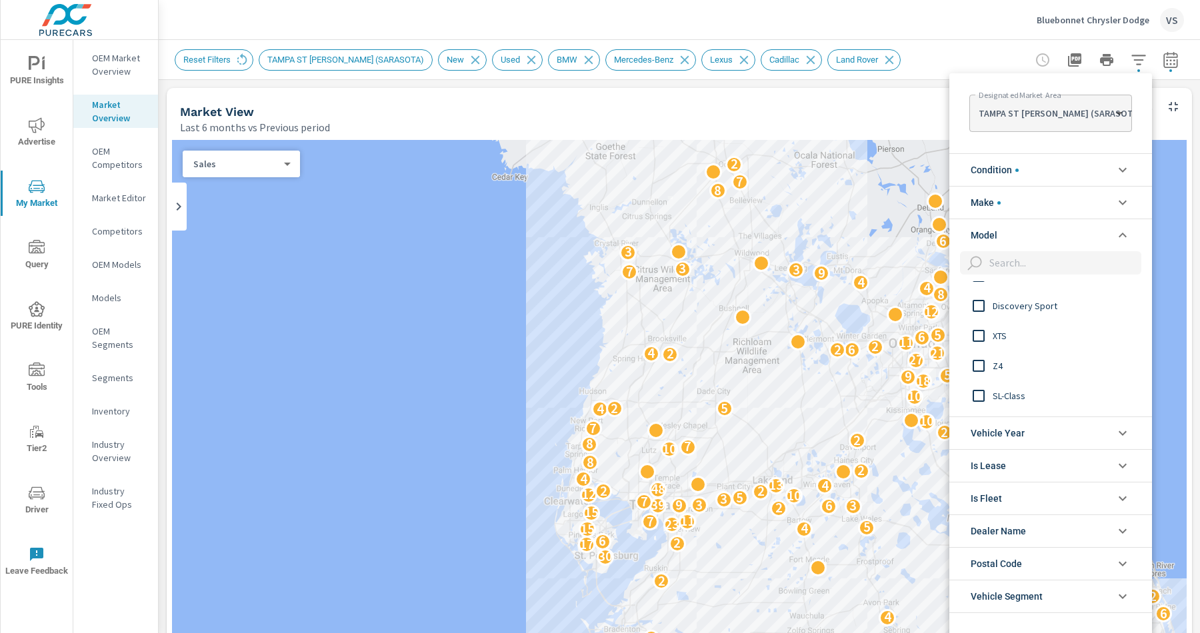
scroll to position [1567, 0]
click at [919, 99] on div at bounding box center [600, 316] width 1200 height 633
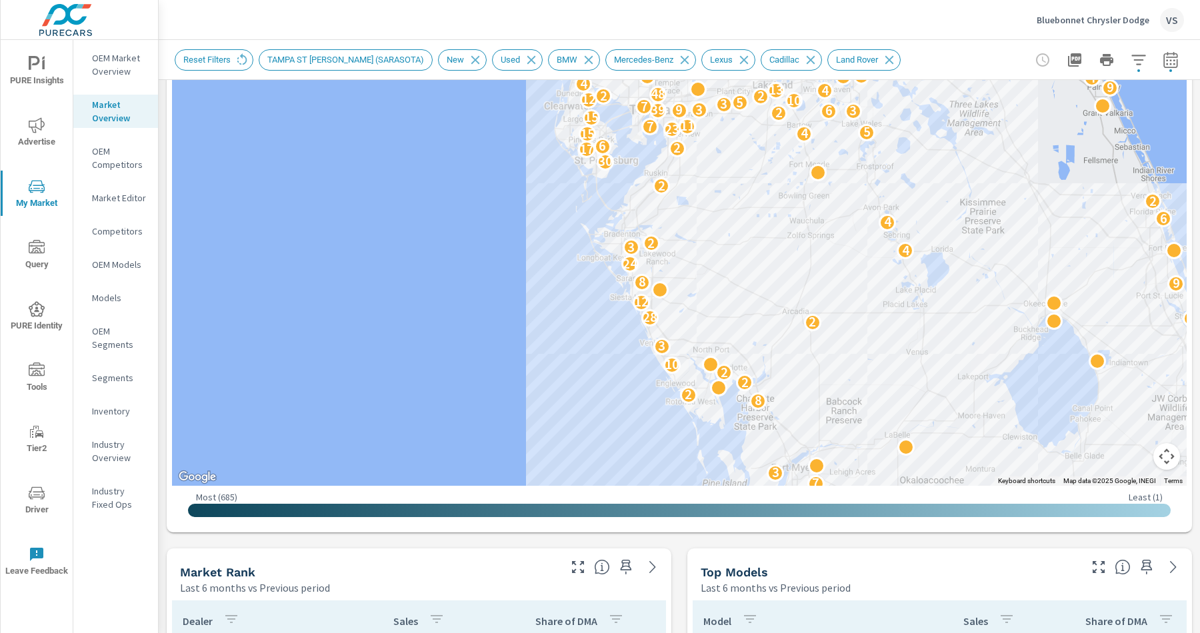
scroll to position [645, 0]
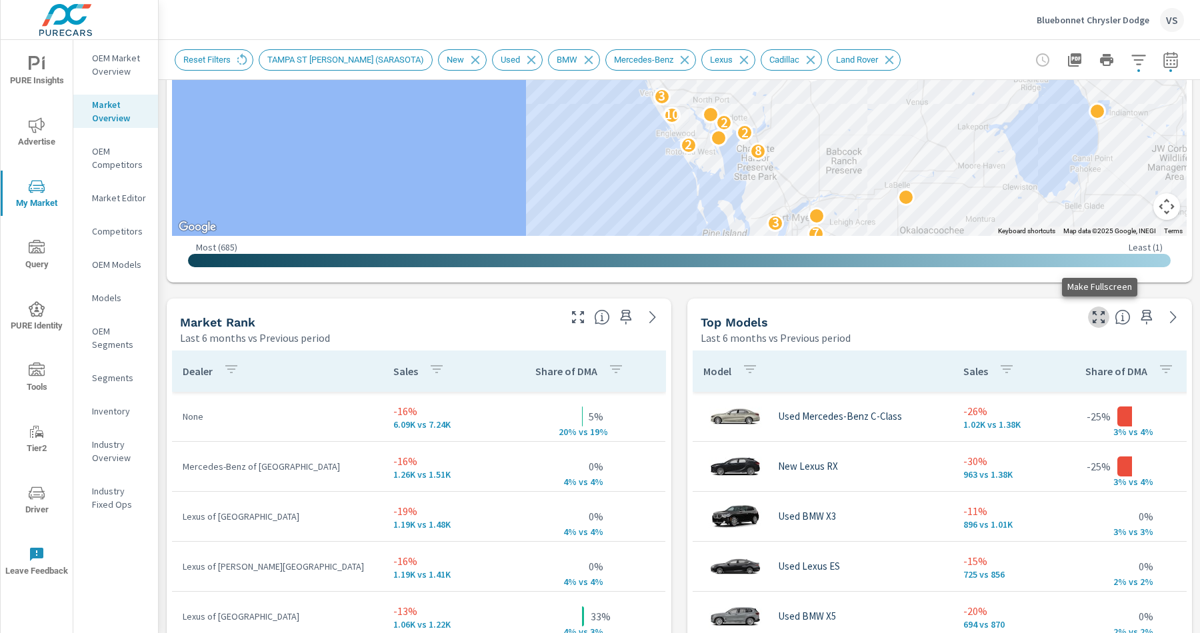
click at [1099, 317] on icon "button" at bounding box center [1099, 317] width 16 height 16
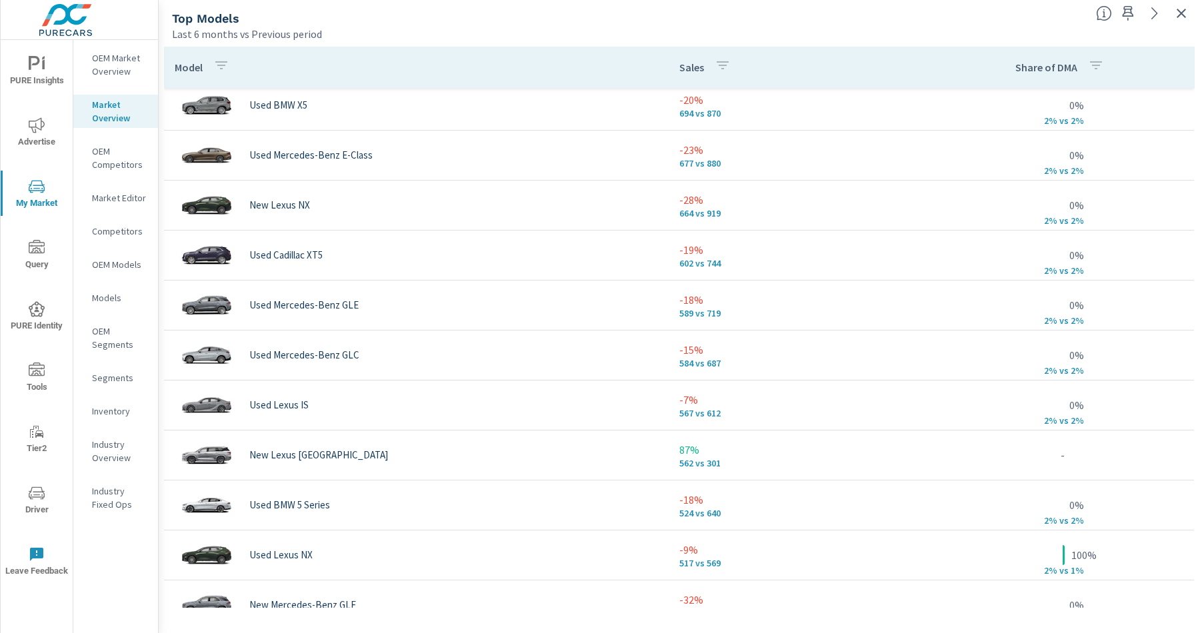
scroll to position [361, 0]
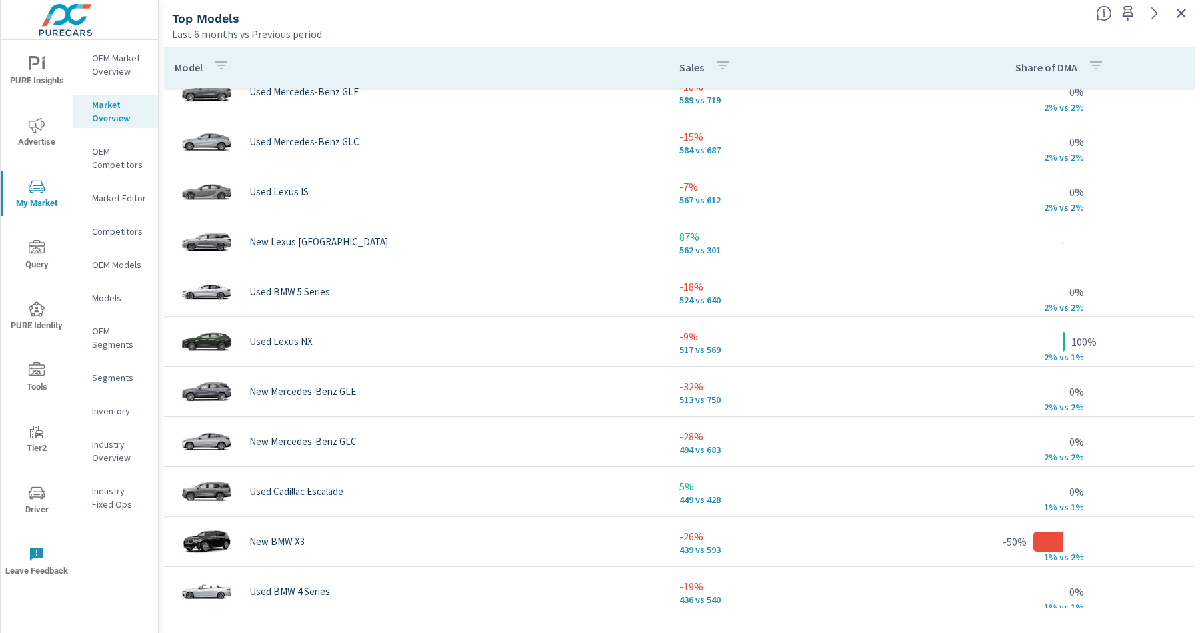
scroll to position [564, 0]
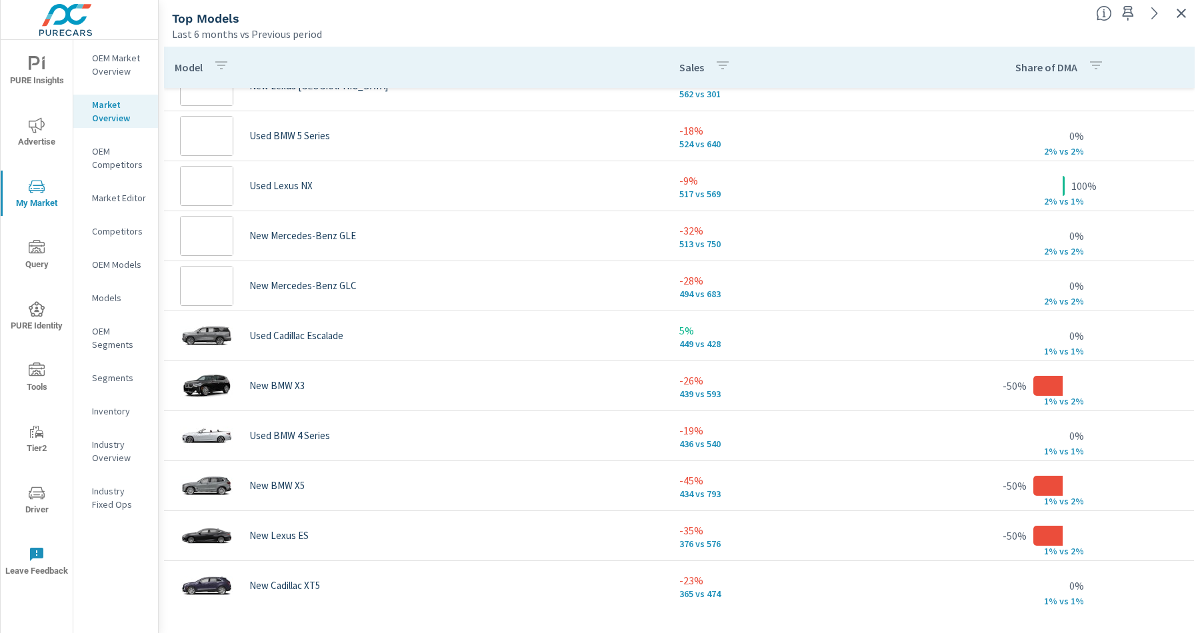
scroll to position [321, 0]
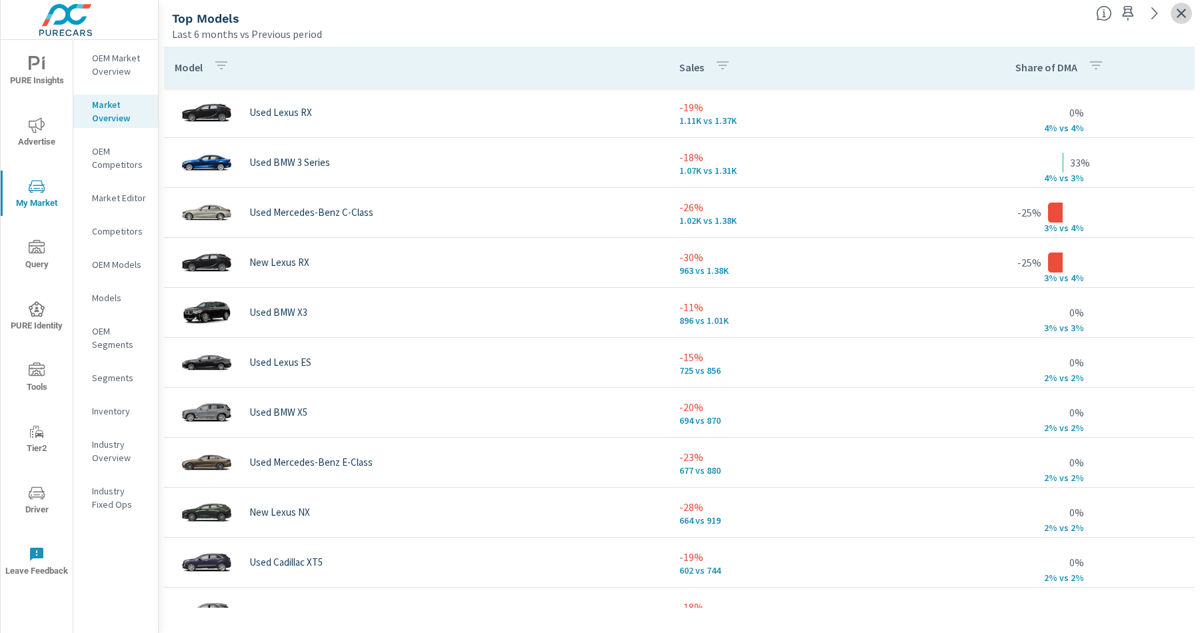
click at [1177, 17] on icon "button" at bounding box center [1181, 13] width 16 height 16
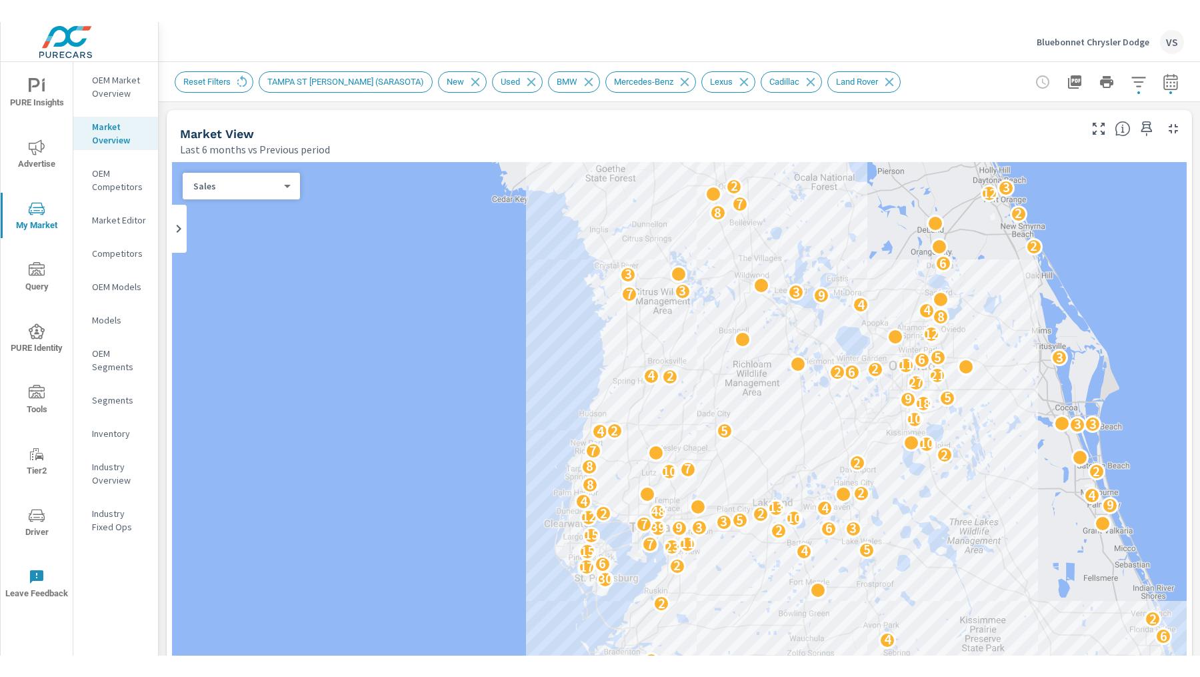
scroll to position [74, 0]
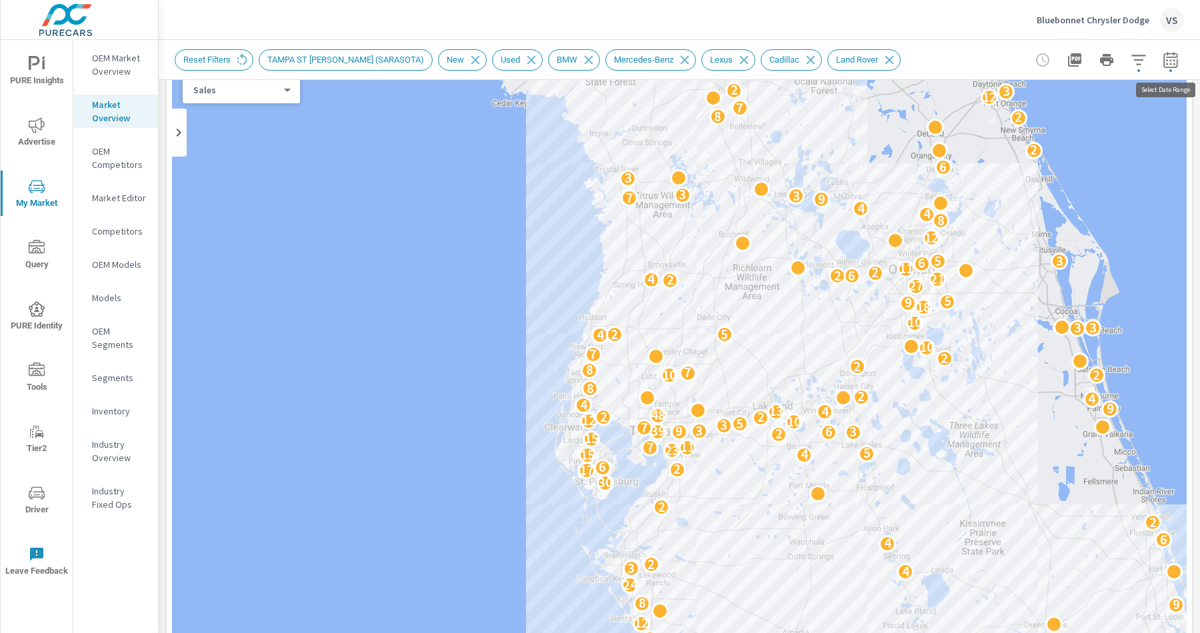
click at [1170, 55] on icon "button" at bounding box center [1171, 60] width 16 height 16
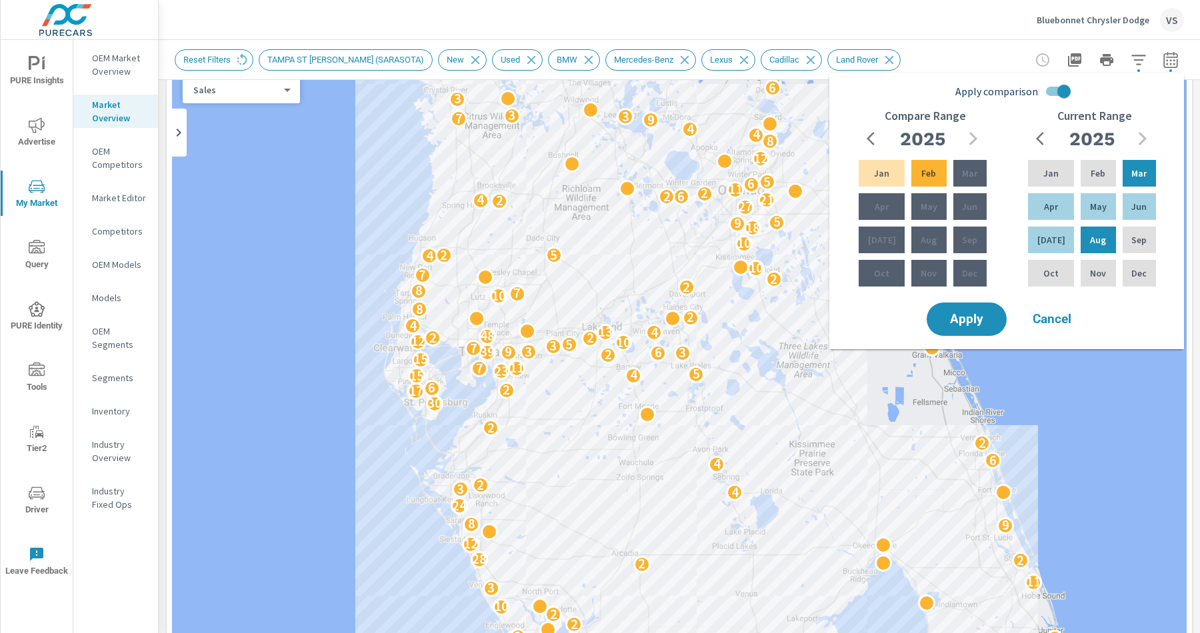
drag, startPoint x: 711, startPoint y: 279, endPoint x: 532, endPoint y: 199, distance: 196.0
click at [532, 199] on div "6 12 3 4 23 9 3 10 6 6 3 6 8 19 6 9 5 7 5 5 11 7 8 14 9 8 9 7 3 14 17 8 7 7 4 3…" at bounding box center [679, 436] width 1015 height 741
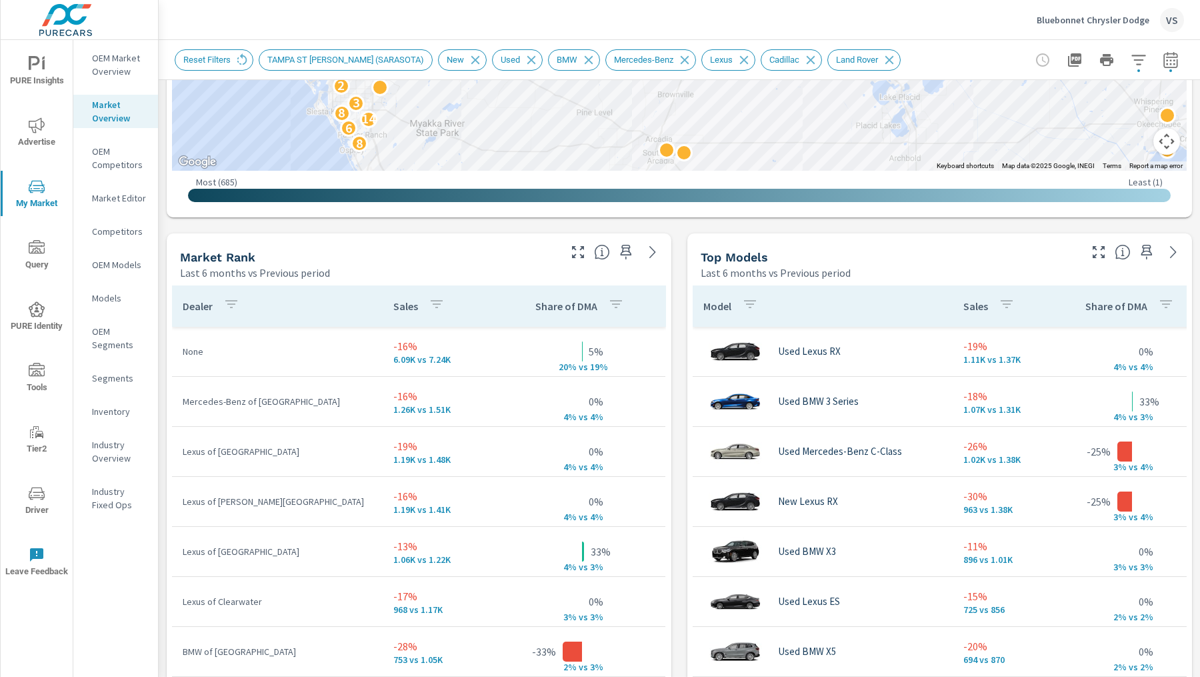
scroll to position [732, 0]
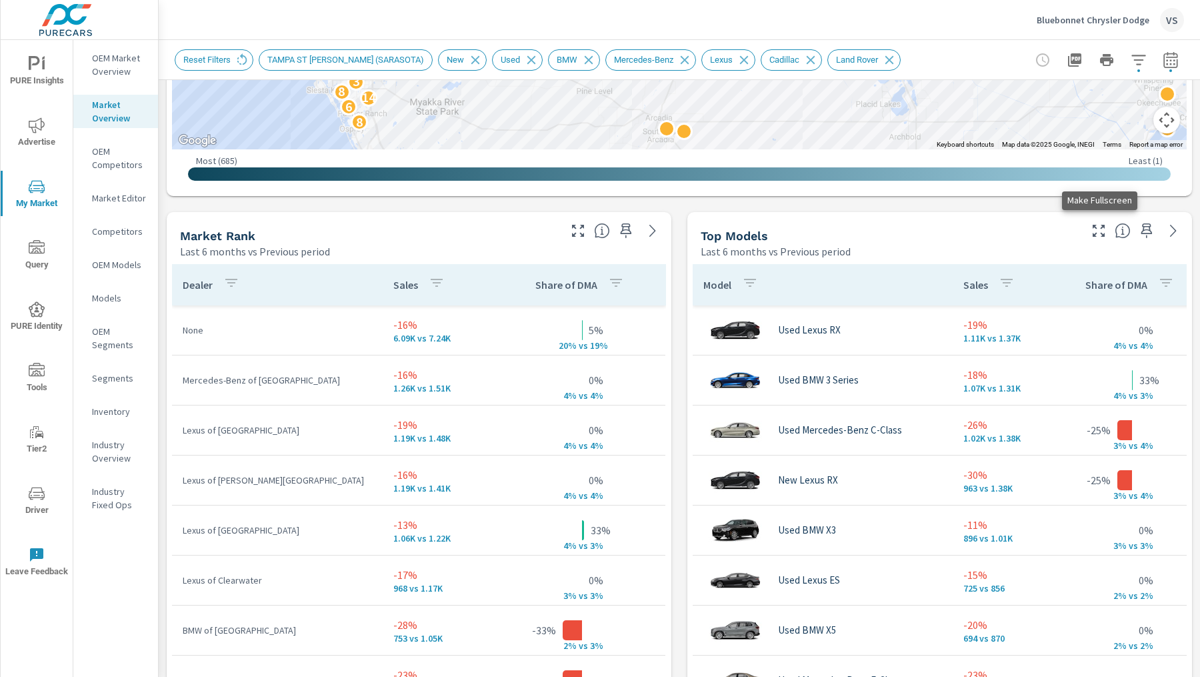
click at [1095, 233] on icon "button" at bounding box center [1099, 231] width 12 height 12
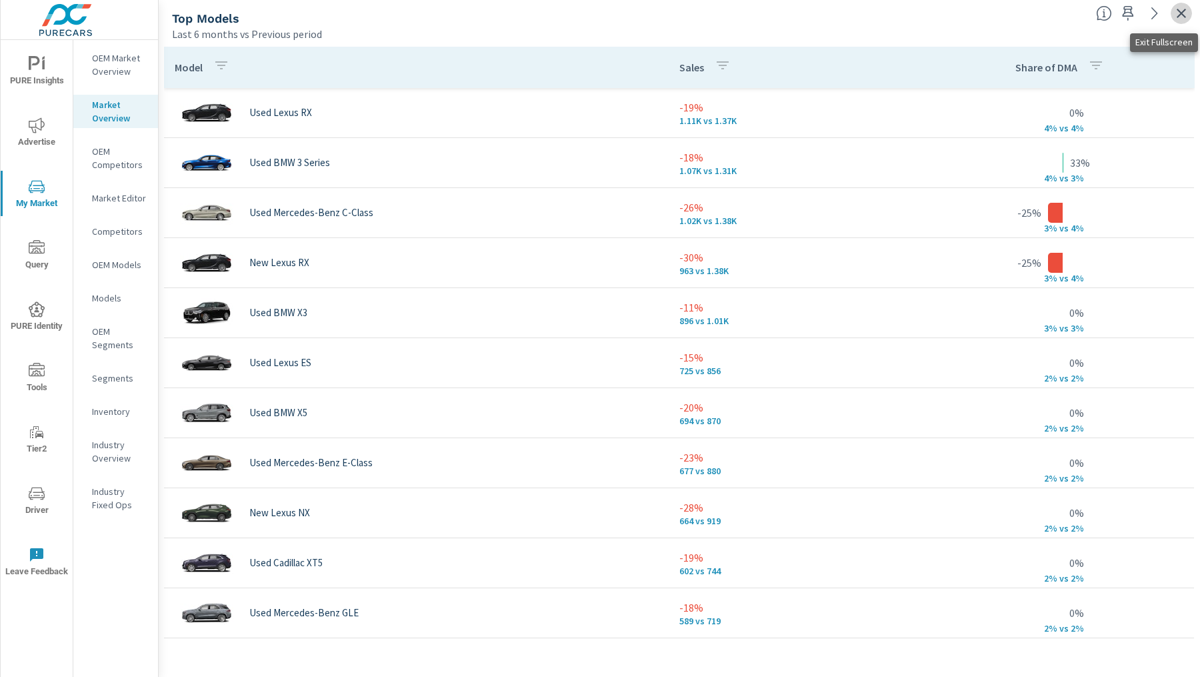
click at [1185, 20] on icon "button" at bounding box center [1181, 13] width 16 height 16
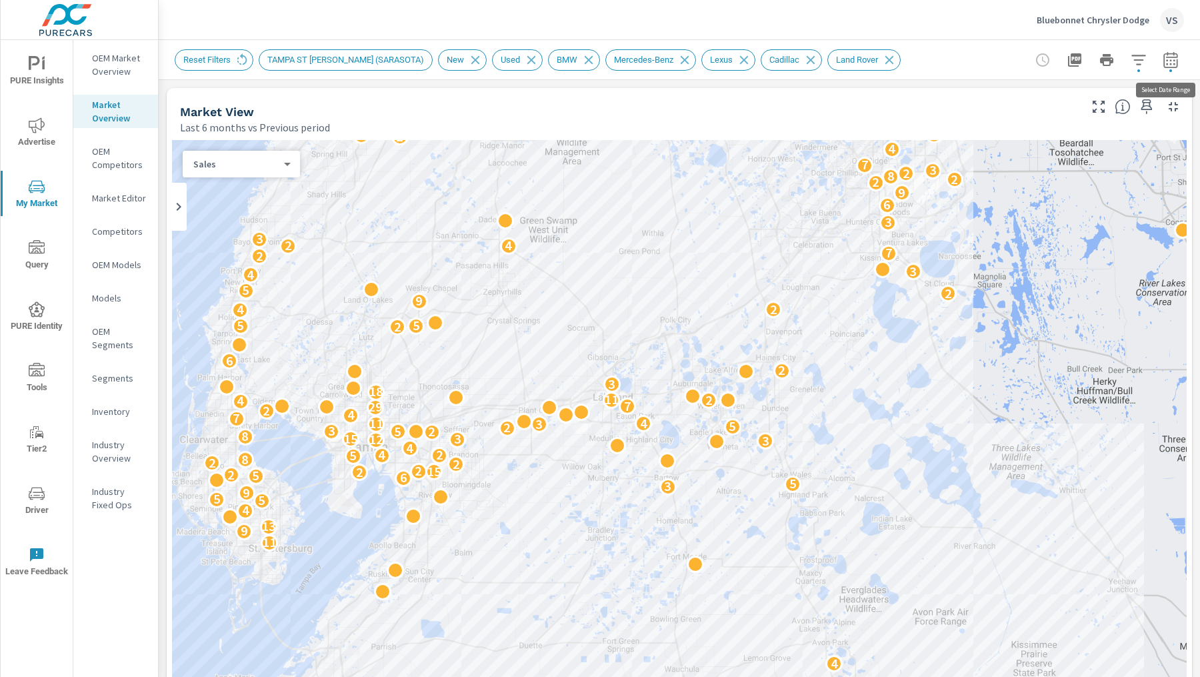
click at [1171, 65] on icon "button" at bounding box center [1171, 60] width 16 height 16
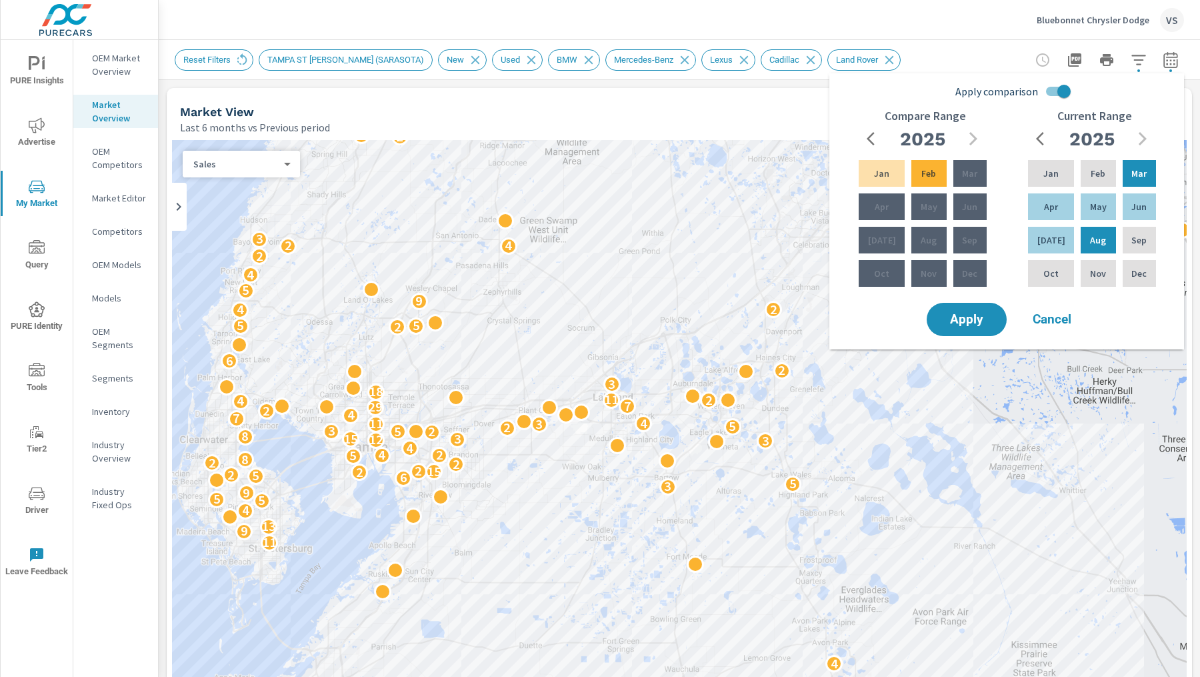
click at [1057, 91] on input "Apply comparison" at bounding box center [1064, 91] width 76 height 25
checkbox input "false"
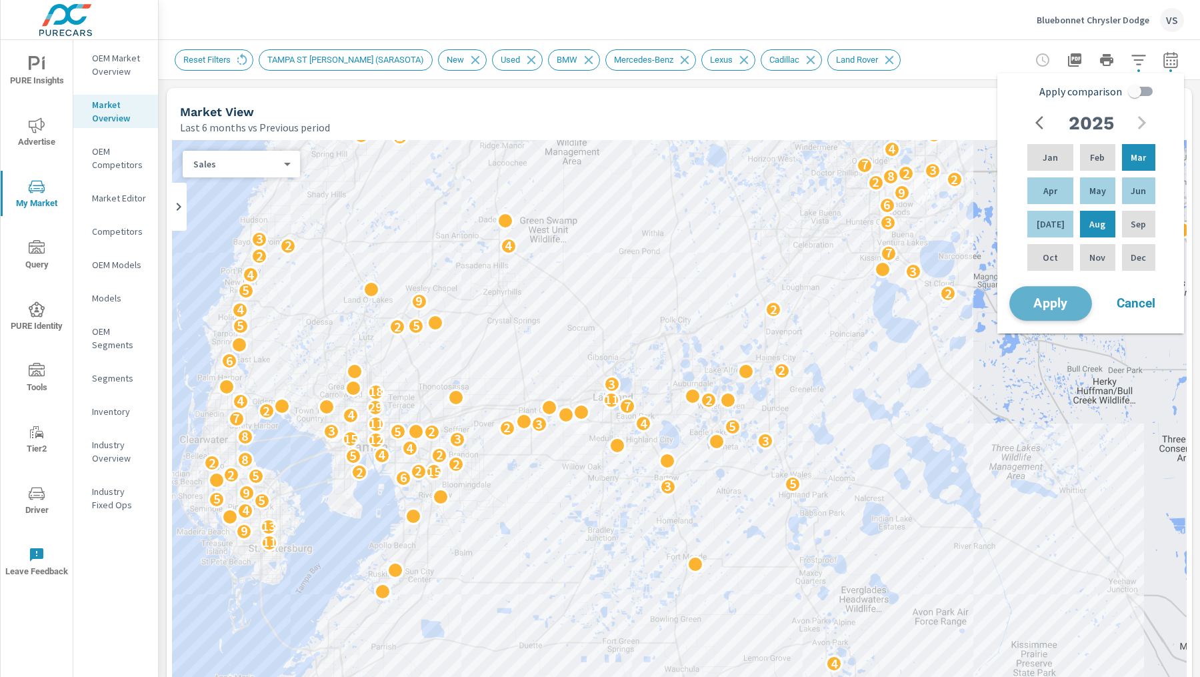
click at [1062, 299] on span "Apply" at bounding box center [1050, 303] width 55 height 13
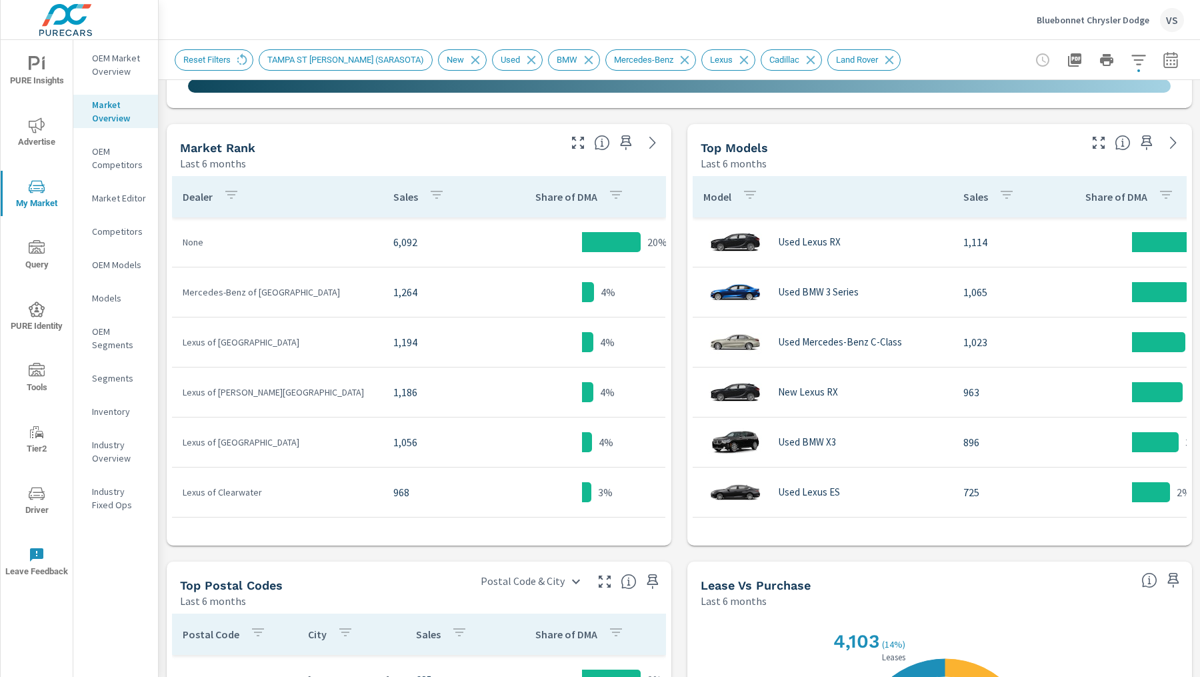
scroll to position [377, 0]
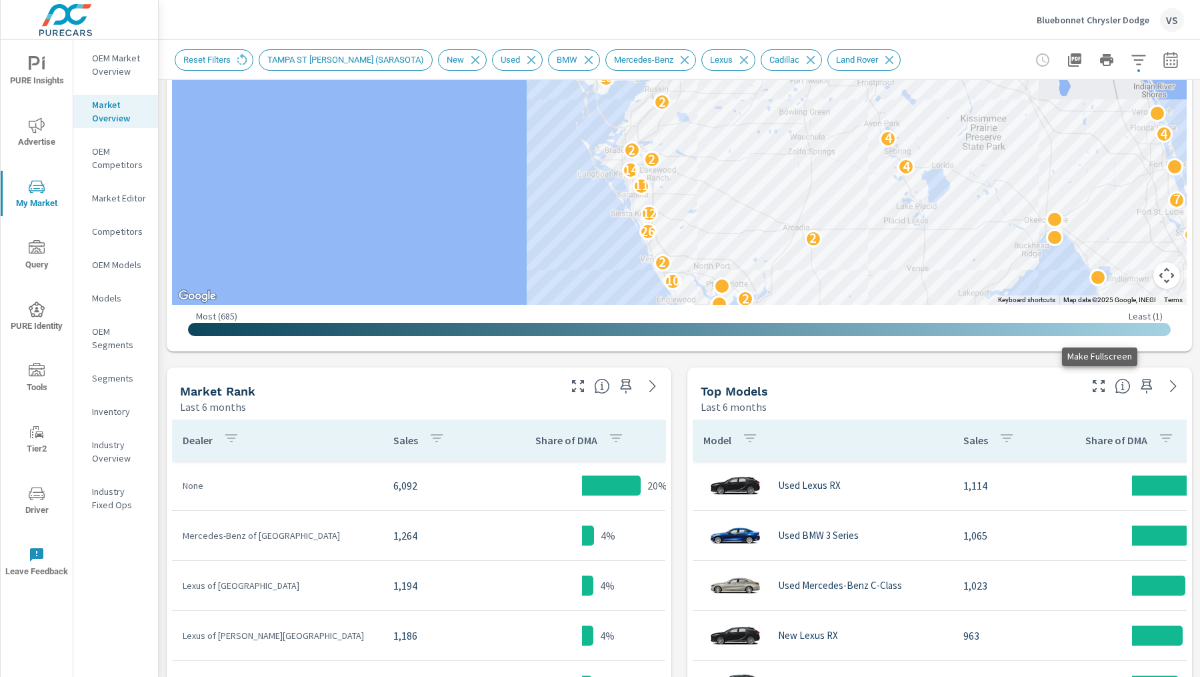
click at [1100, 387] on icon "button" at bounding box center [1099, 386] width 16 height 16
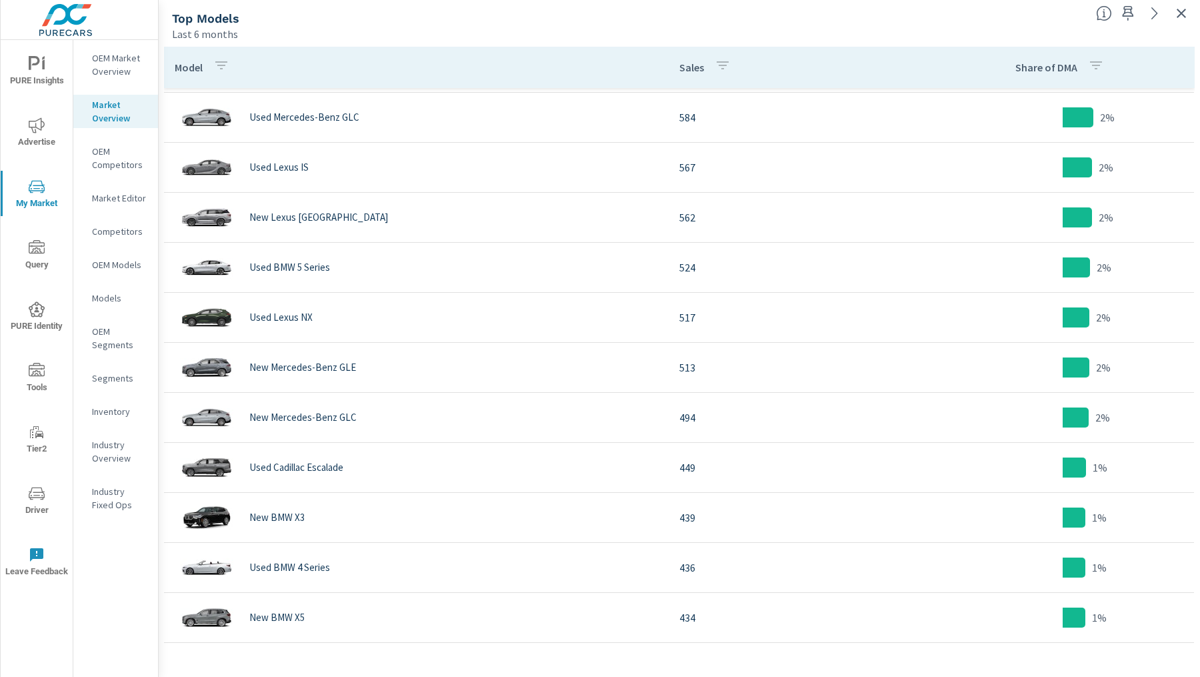
scroll to position [547, 0]
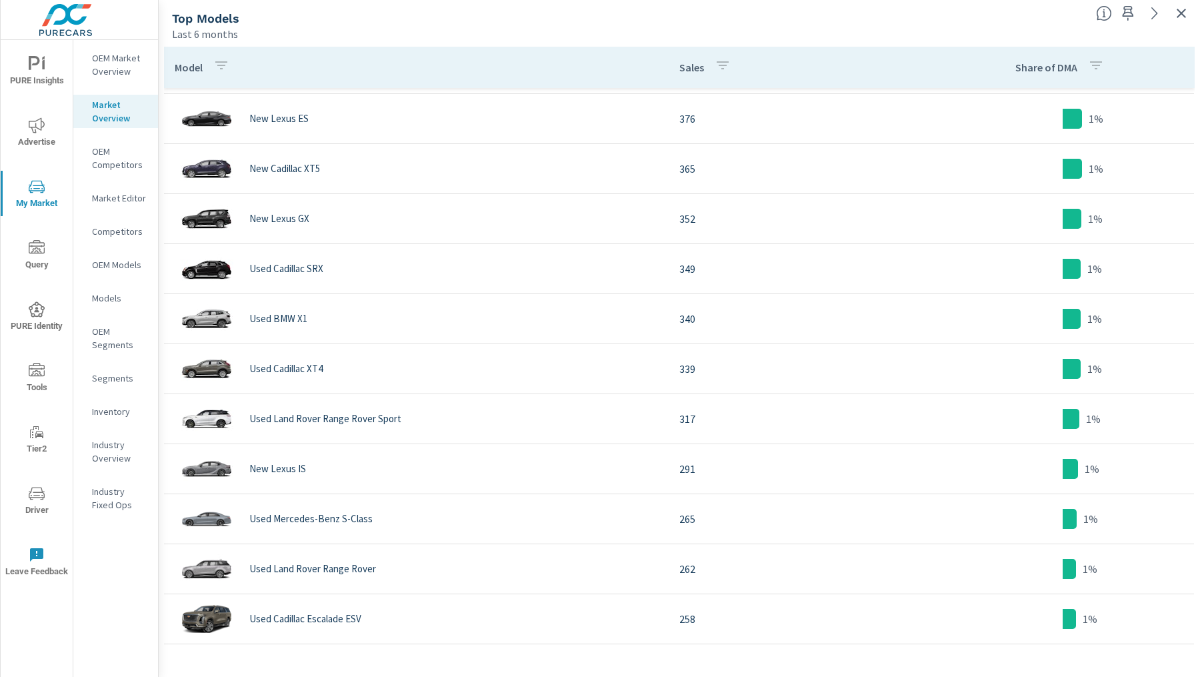
scroll to position [1100, 0]
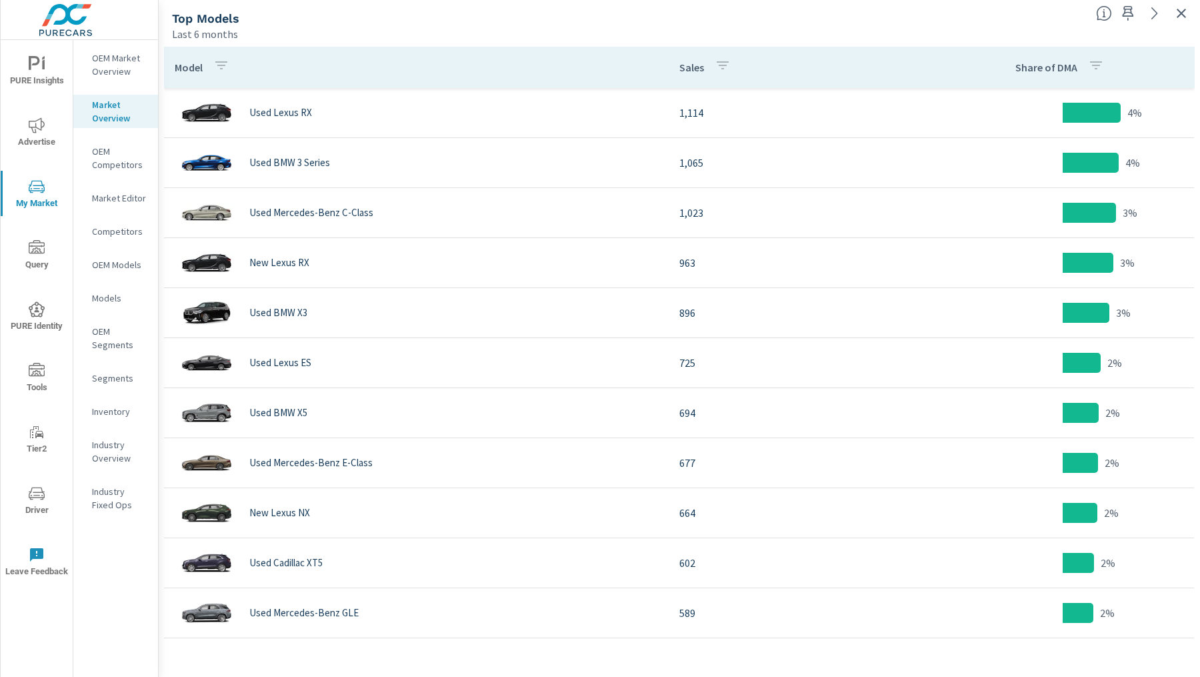
click at [1171, 15] on button "button" at bounding box center [1181, 13] width 21 height 21
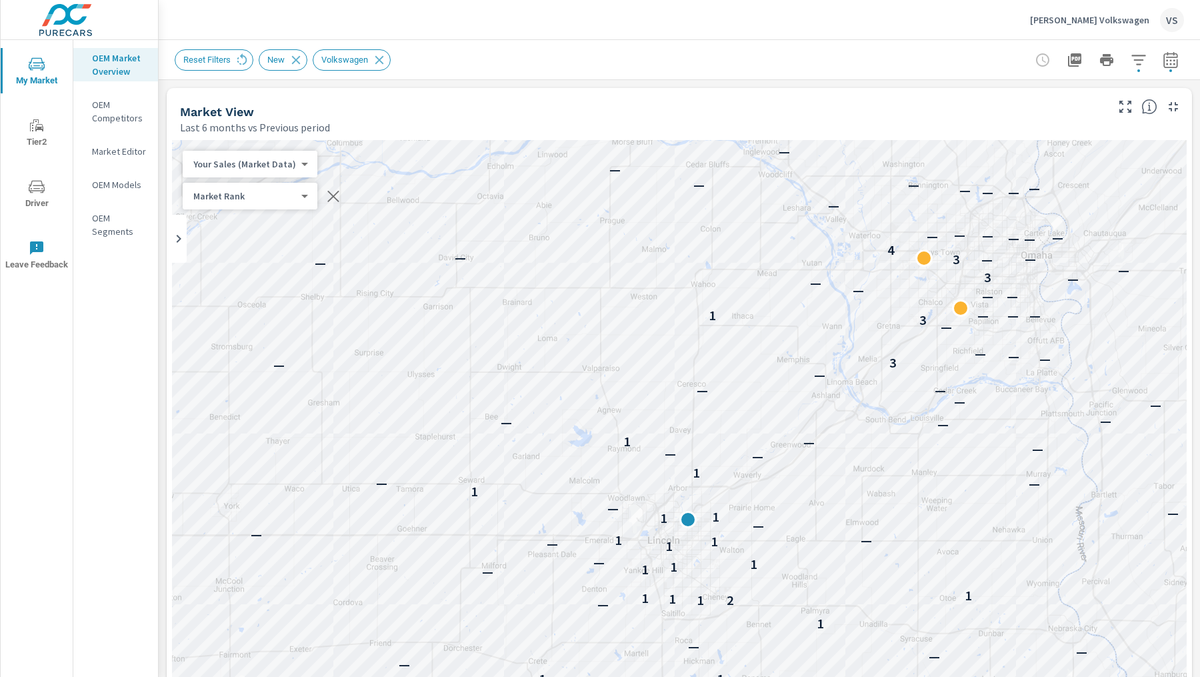
scroll to position [1537, 0]
